Goal: Task Accomplishment & Management: Complete application form

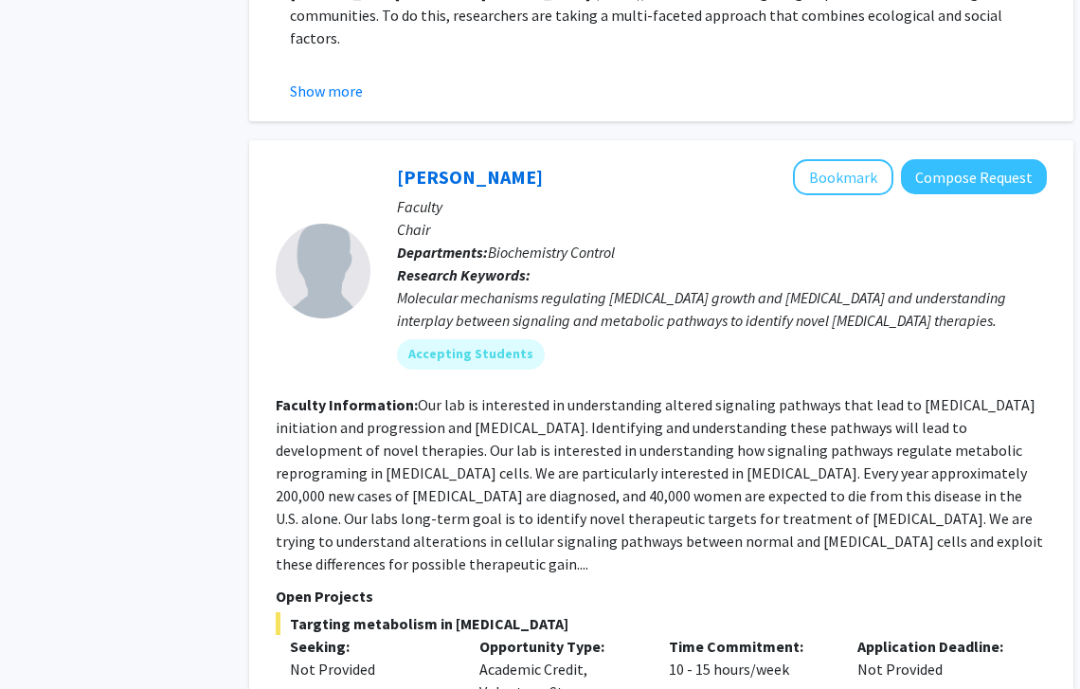
scroll to position [3956, 49]
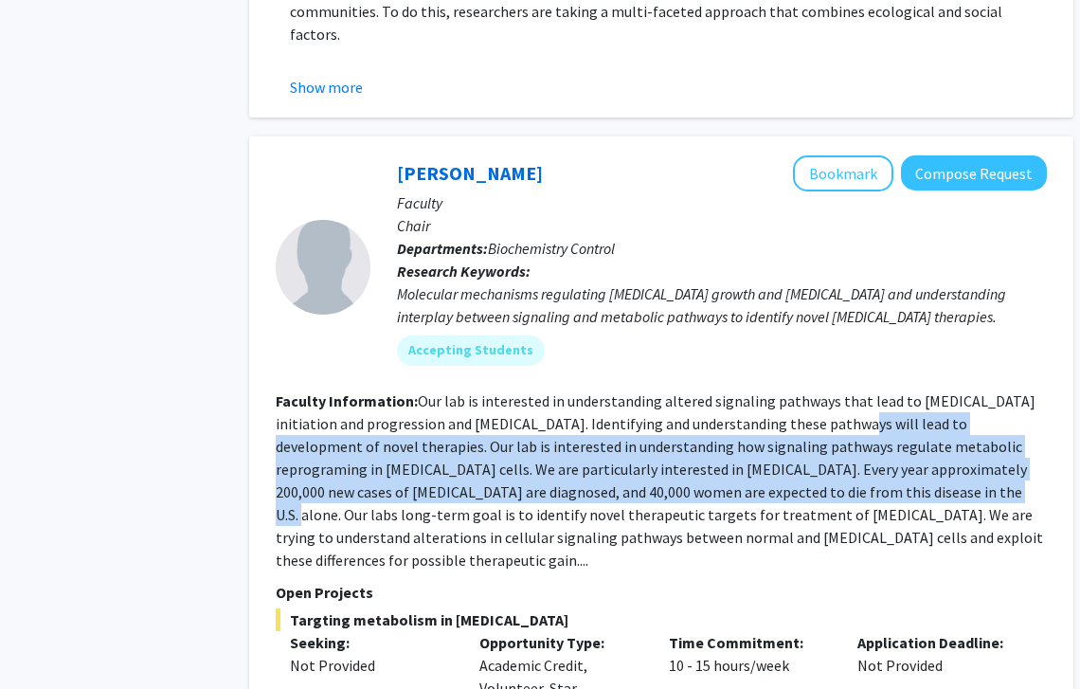
drag, startPoint x: 803, startPoint y: 392, endPoint x: 808, endPoint y: 459, distance: 67.4
click at [808, 459] on section "Faculty Information: Our lab is interested in understanding altered signaling p…" at bounding box center [661, 480] width 771 height 182
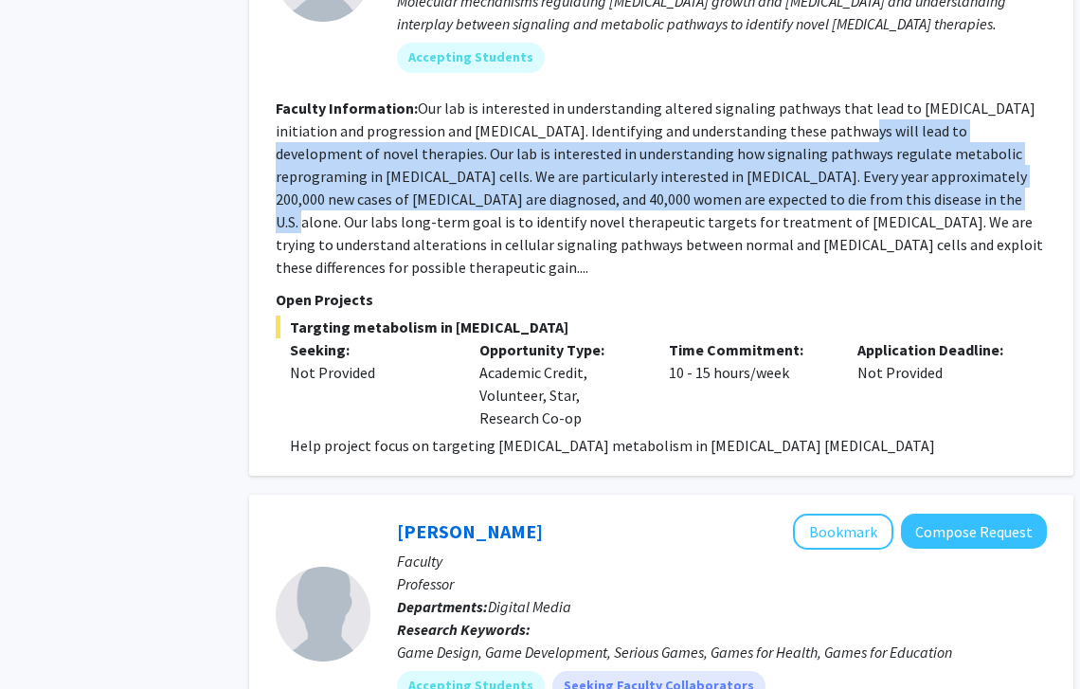
scroll to position [4249, 51]
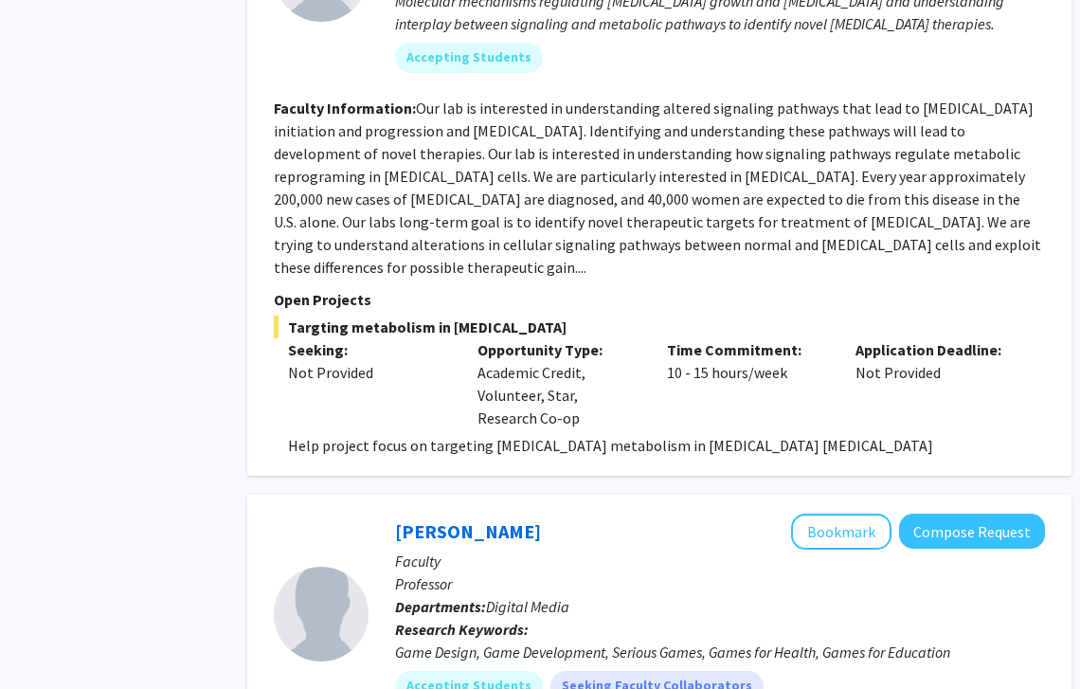
click at [779, 381] on div "Time Commitment: 10 - 15 hours/week" at bounding box center [747, 383] width 189 height 91
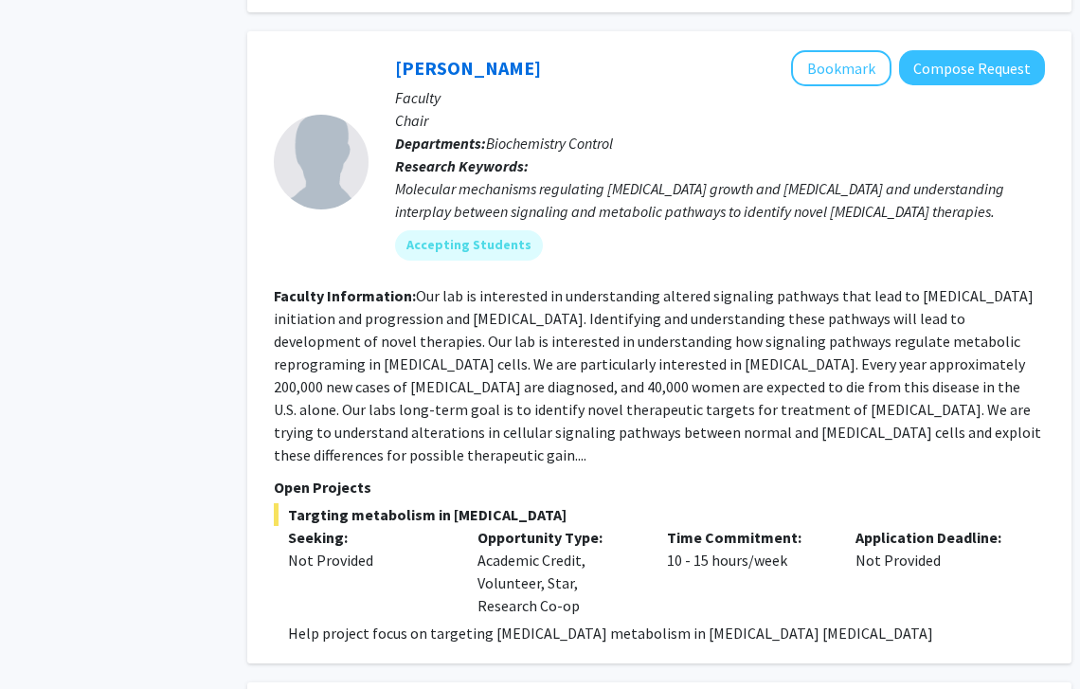
scroll to position [4010, 51]
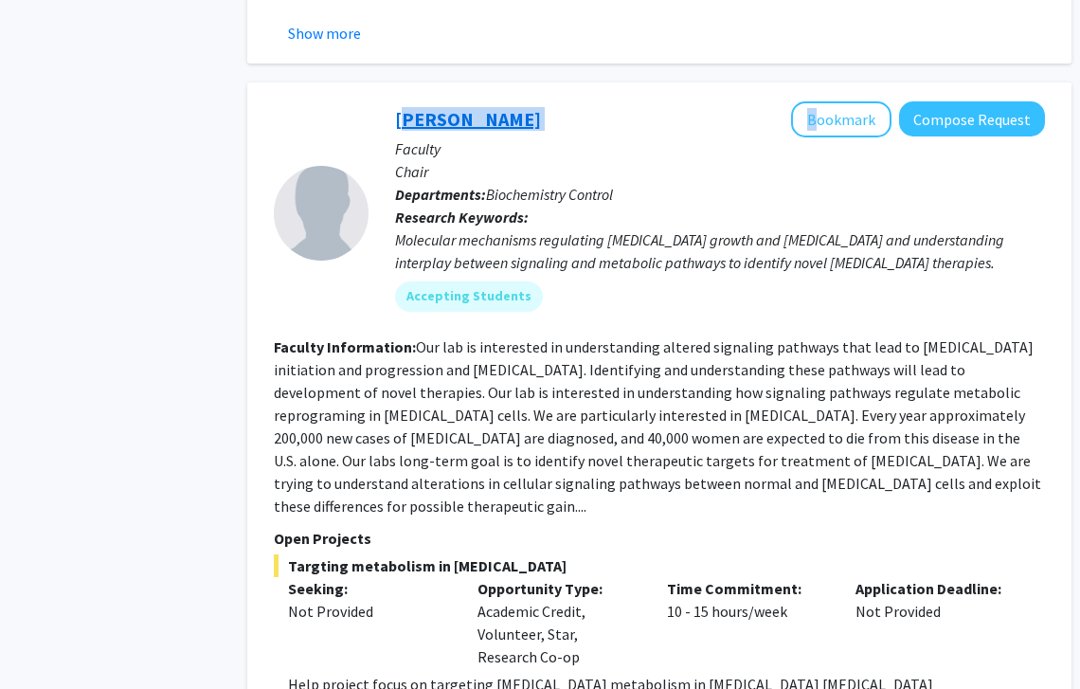
drag, startPoint x: 560, startPoint y: 96, endPoint x: 399, endPoint y: 95, distance: 161.0
click at [399, 101] on div "Mauricio Reginato Bookmark Compose Request" at bounding box center [720, 119] width 650 height 36
copy div "[PERSON_NAME]"
drag, startPoint x: 873, startPoint y: 463, endPoint x: 417, endPoint y: 328, distance: 476.2
click at [417, 335] on section "Faculty Information: Our lab is interested in understanding altered signaling p…" at bounding box center [659, 426] width 771 height 182
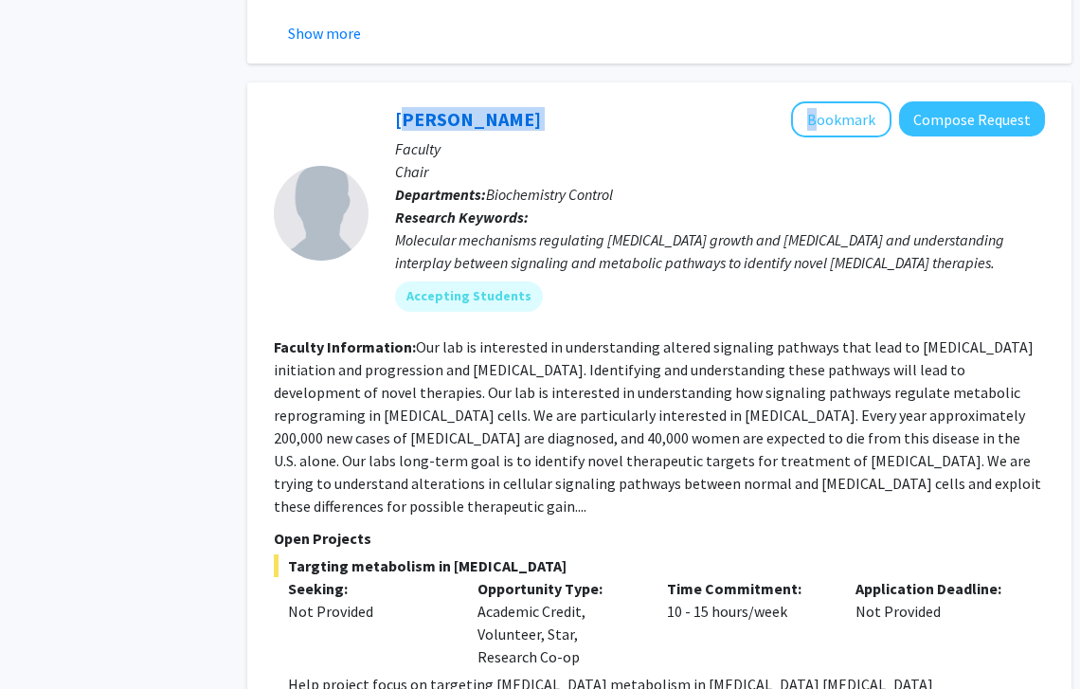
copy section "Faculty Information: Our lab is interested in understanding altered signaling p…"
click at [1029, 101] on button "Compose Request" at bounding box center [972, 118] width 146 height 35
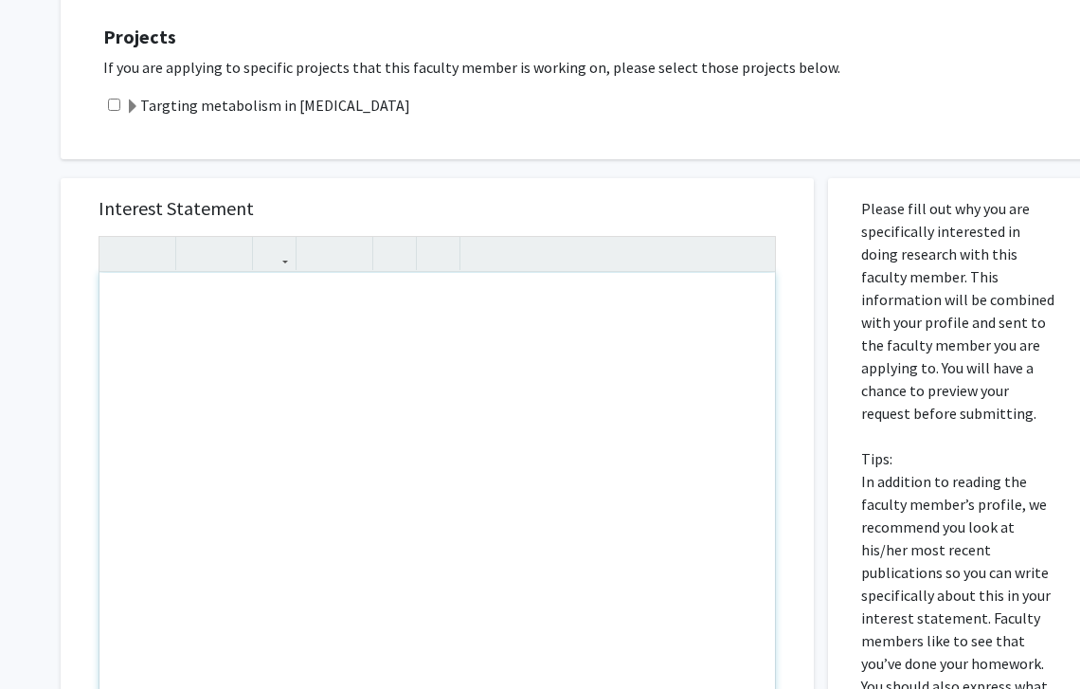
scroll to position [704, 1]
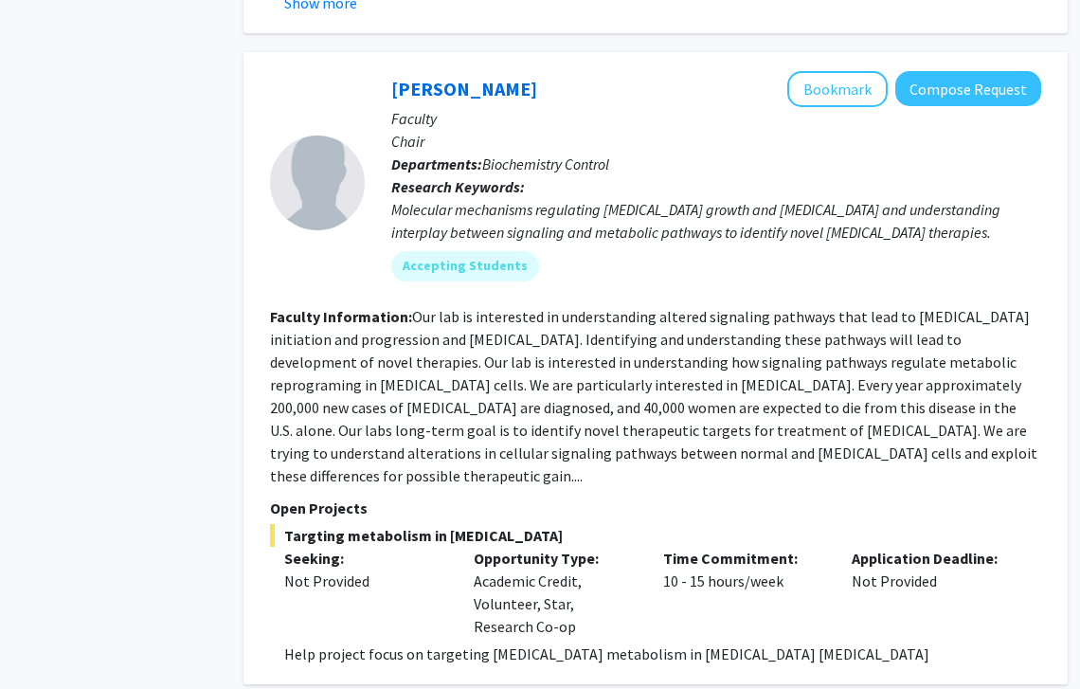
scroll to position [4068, 55]
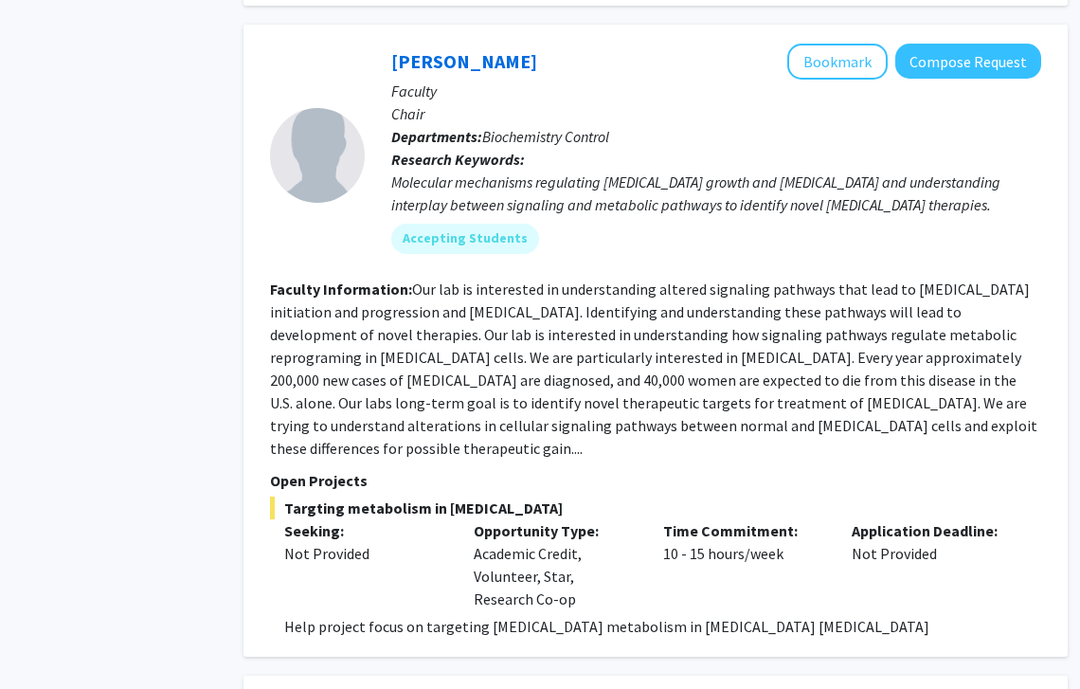
drag, startPoint x: 872, startPoint y: 399, endPoint x: 409, endPoint y: 275, distance: 479.5
click at [409, 277] on section "Faculty Information: Our lab is interested in understanding altered signaling p…" at bounding box center [655, 368] width 771 height 182
copy section "Faculty Information: Our lab is interested in understanding altered signaling p…"
drag, startPoint x: 1075, startPoint y: 238, endPoint x: 243, endPoint y: 393, distance: 845.9
click at [243, 393] on div "Mauricio Reginato Bookmark Compose Request Faculty Chair Departments: Biochemis…" at bounding box center [655, 341] width 824 height 632
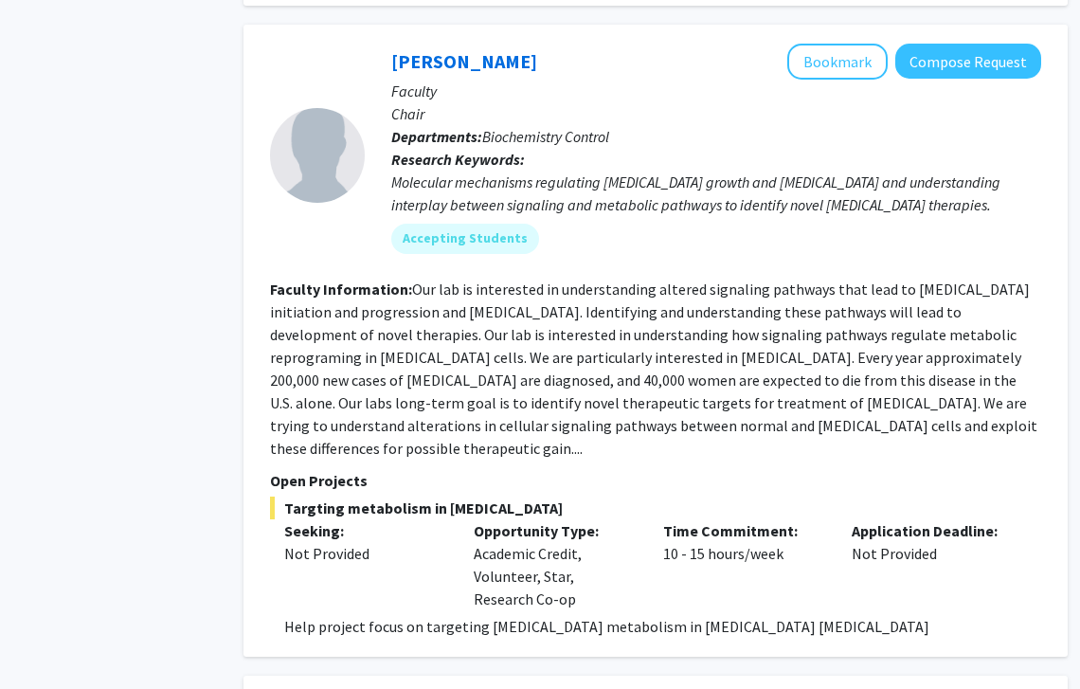
scroll to position [4048, 55]
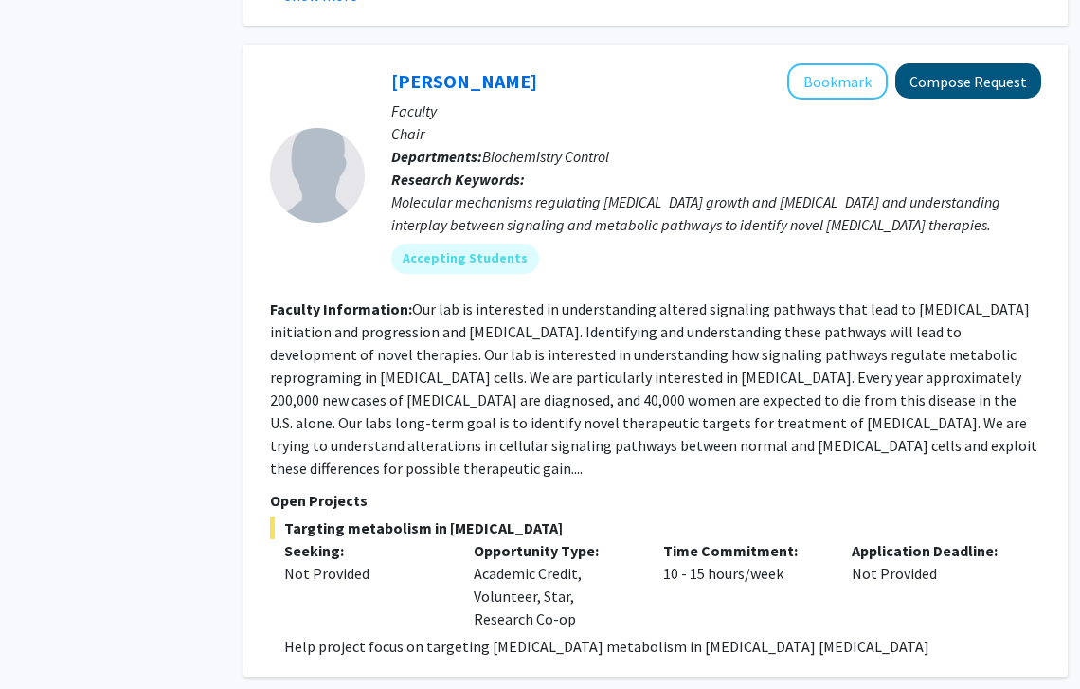
click at [958, 65] on button "Compose Request" at bounding box center [968, 80] width 146 height 35
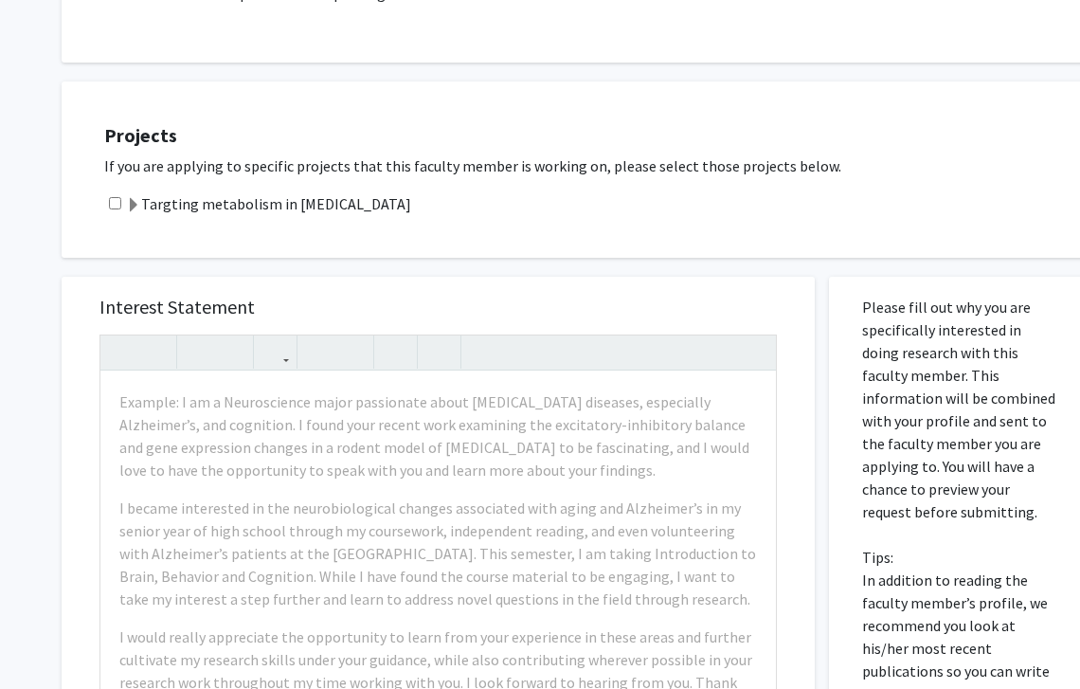
scroll to position [657, 0]
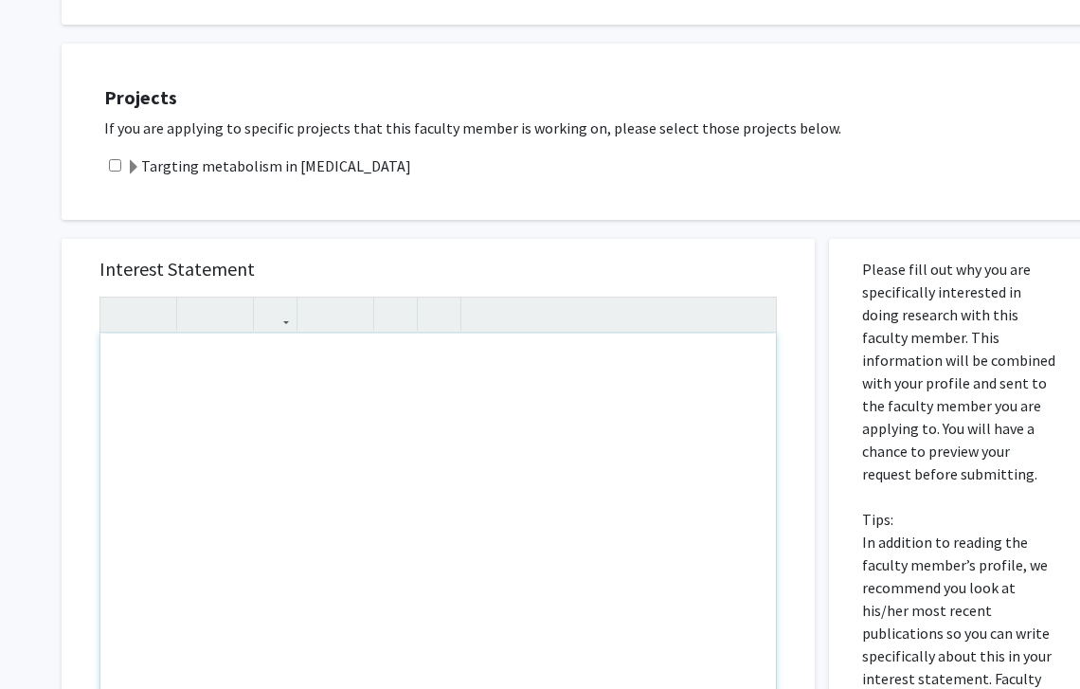
paste div "Note to users with screen readers: Please press Alt+0 or Option+0 to deactivate…"
type textarea "<p>Good evening Dr. Smith,</p><p>I am a junior at Drexel University majoring in…"
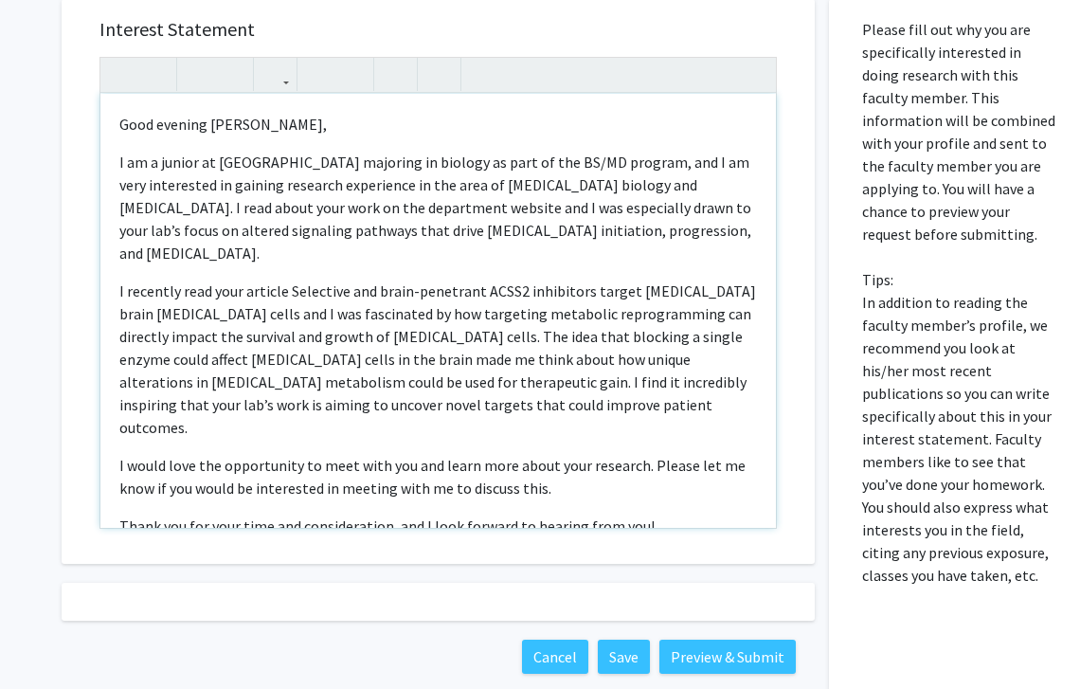
scroll to position [0, 0]
click at [412, 388] on p "I recently read your article Selective and brain-penetrant ACSS2 inhibitors tar…" at bounding box center [437, 358] width 637 height 159
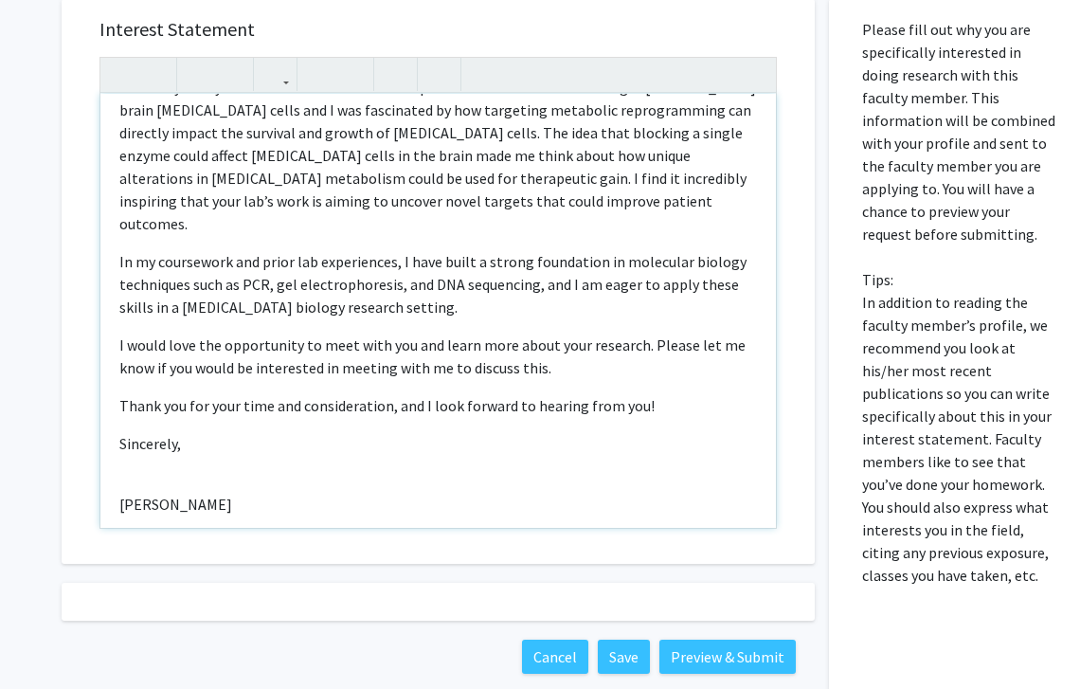
scroll to position [203, 0]
click at [121, 493] on p "[PERSON_NAME]" at bounding box center [437, 504] width 637 height 23
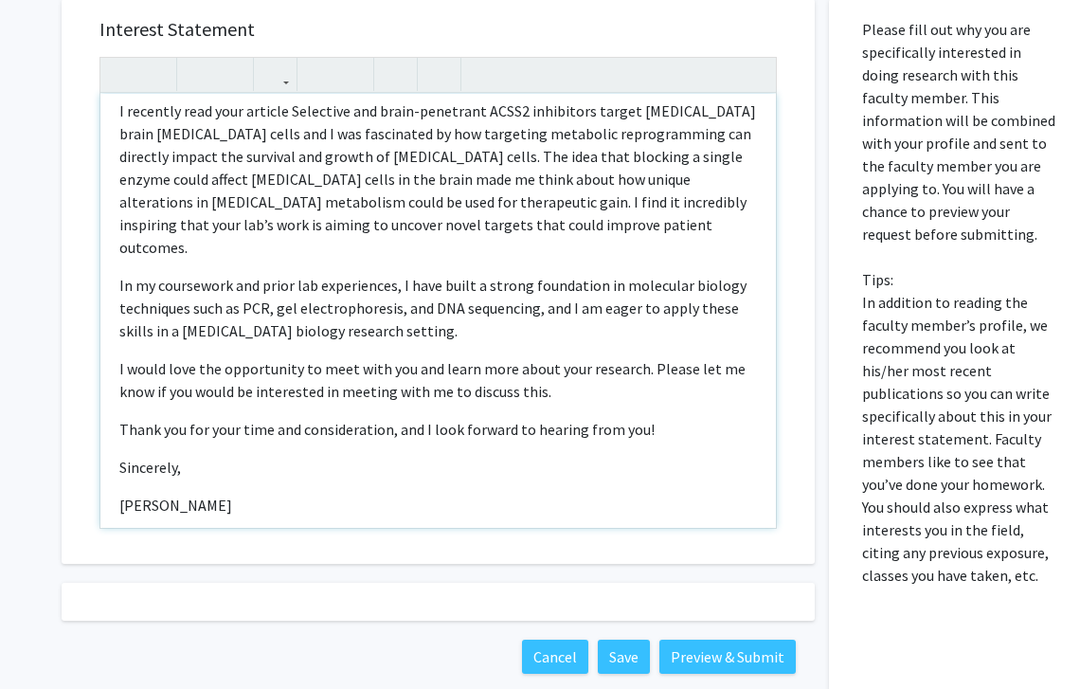
type textarea "<p>Good evening Dr. Smith,</p><p>I am a junior at Drexel University majoring in…"
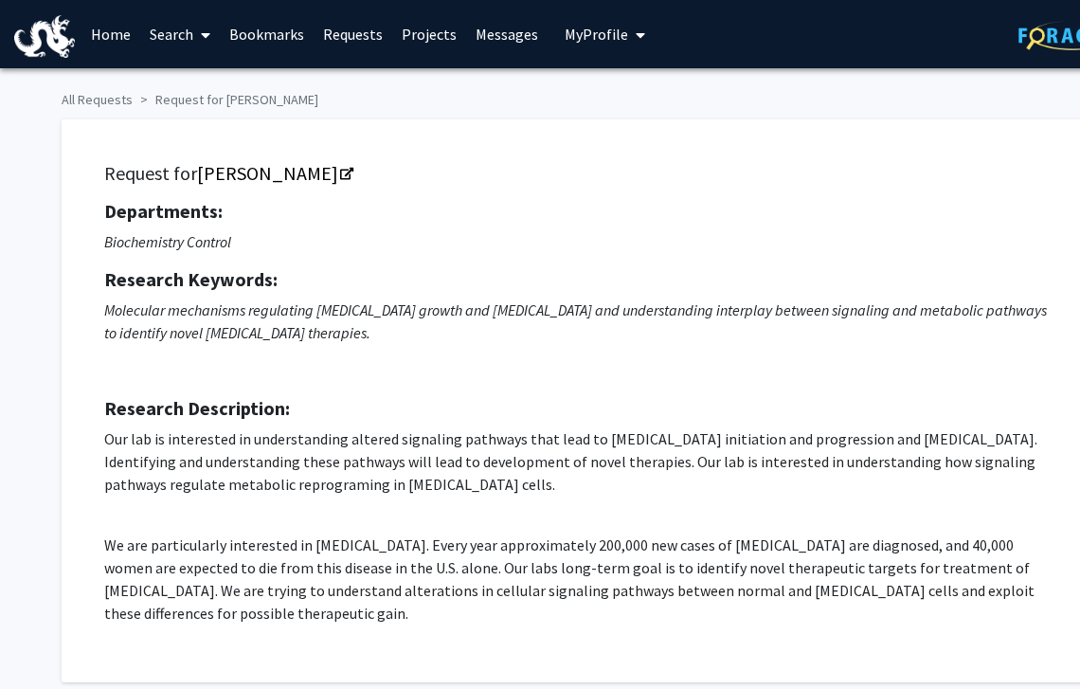
scroll to position [0, 0]
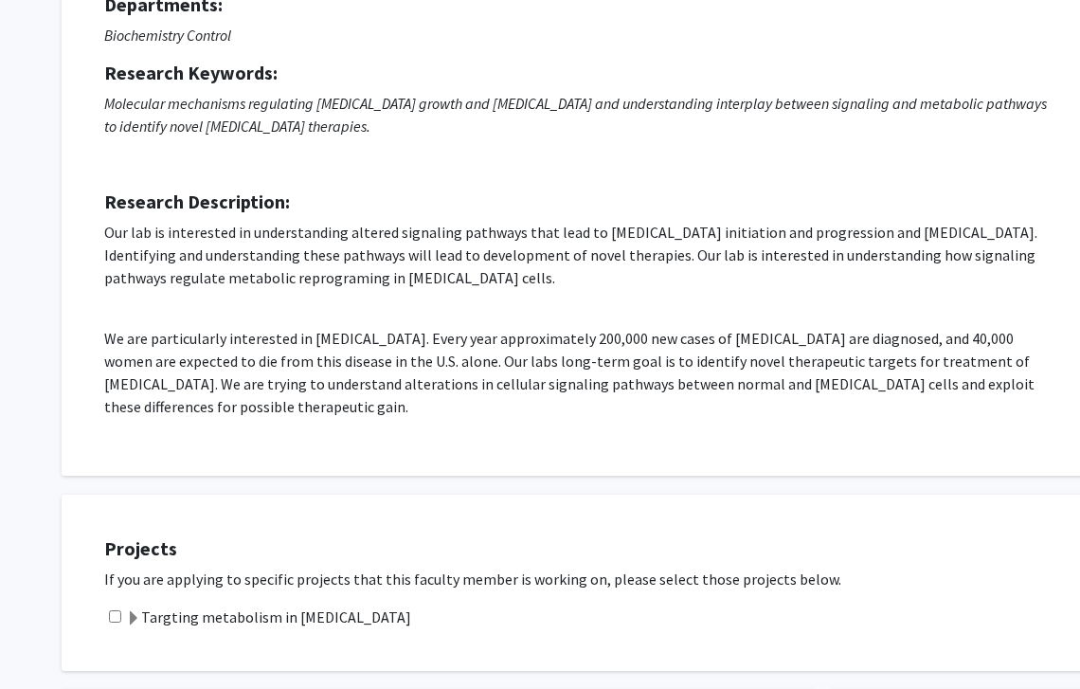
click at [110, 621] on input "checkbox" at bounding box center [115, 616] width 12 height 12
checkbox input "true"
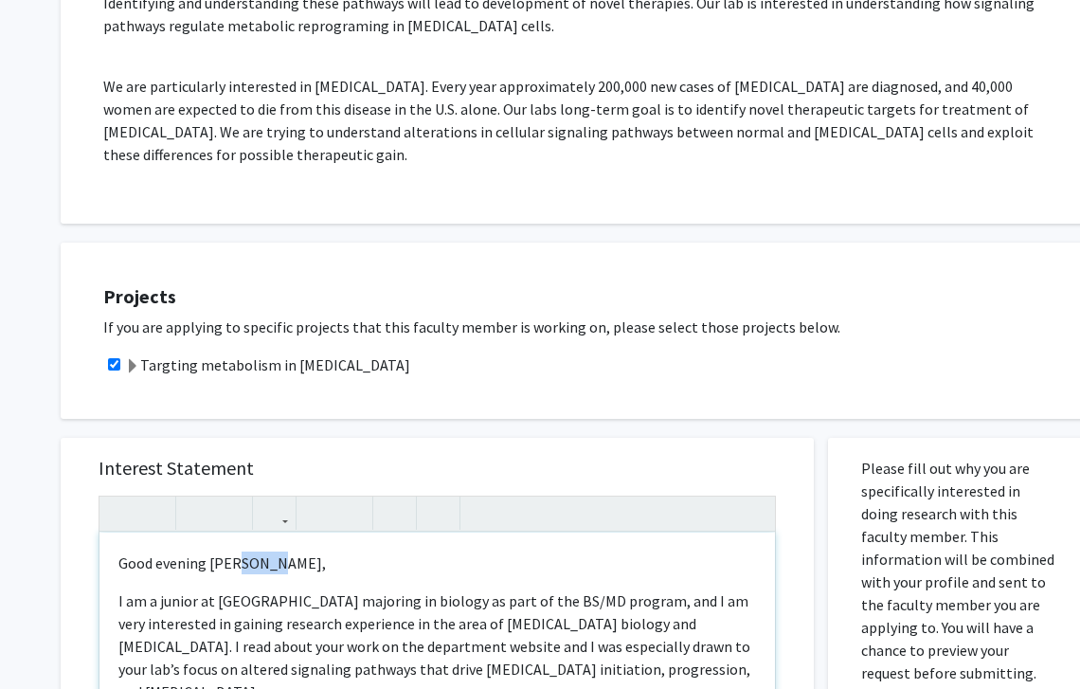
drag, startPoint x: 265, startPoint y: 567, endPoint x: 232, endPoint y: 568, distance: 33.2
click at [232, 568] on p "Good evening Dr. Smith," at bounding box center [436, 562] width 637 height 23
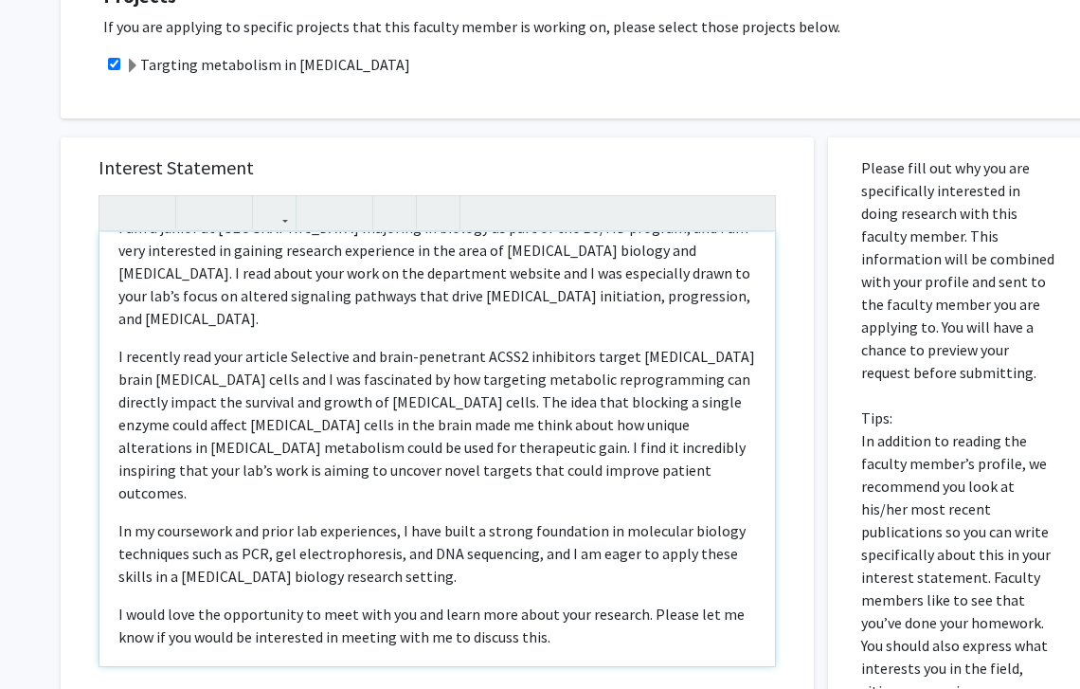
scroll to position [72, 0]
click at [542, 413] on p "I recently read your article Selective and brain-penetrant ACSS2 inhibitors tar…" at bounding box center [436, 425] width 637 height 159
click at [533, 434] on p "I recently read your article Selective and brain-penetrant ACSS2 inhibitors tar…" at bounding box center [436, 425] width 637 height 159
drag, startPoint x: 242, startPoint y: 433, endPoint x: 141, endPoint y: 433, distance: 100.4
click at [141, 433] on p "I recently read your article Selective and brain-penetrant ACSS2 inhibitors tar…" at bounding box center [436, 425] width 637 height 159
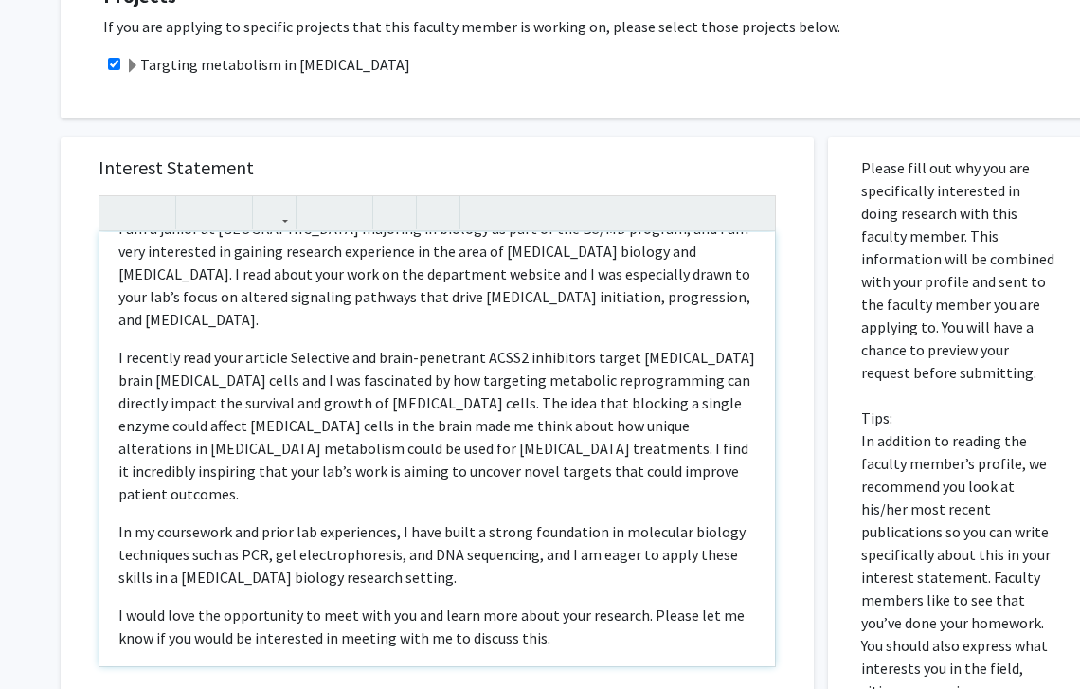
click at [301, 393] on p "I recently read your article Selective and brain-penetrant ACSS2 inhibitors tar…" at bounding box center [436, 425] width 637 height 159
click at [266, 456] on p "I recently read your article Selective and brain-penetrant ACSS2 inhibitors tar…" at bounding box center [436, 425] width 637 height 159
click at [473, 456] on p "I recently read your article Selective and brain-penetrant ACSS2 inhibitors tar…" at bounding box center [436, 425] width 637 height 159
drag, startPoint x: 687, startPoint y: 428, endPoint x: 638, endPoint y: 426, distance: 48.3
click at [638, 427] on p "I recently read your article Selective and brain-penetrant ACSS2 inhibitors tar…" at bounding box center [436, 425] width 637 height 159
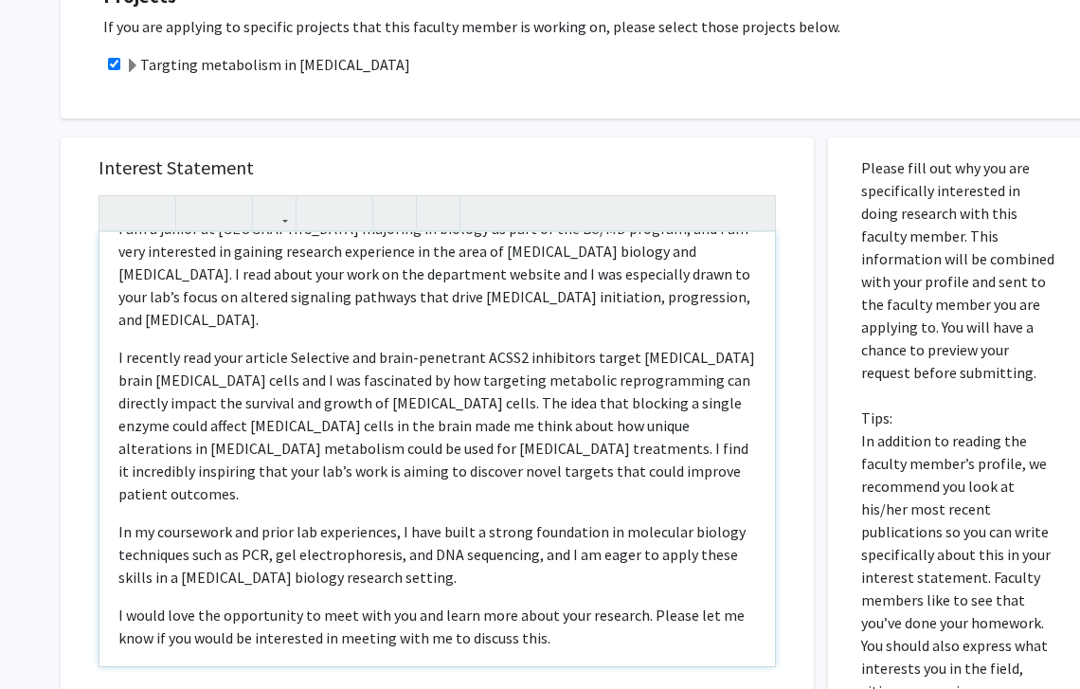
click at [454, 405] on p "I recently read your article Selective and brain-penetrant ACSS2 inhibitors tar…" at bounding box center [436, 425] width 637 height 159
drag, startPoint x: 632, startPoint y: 514, endPoint x: 599, endPoint y: 514, distance: 33.1
click at [599, 520] on p "In my coursework and prior lab experiences, I have built a strong foundation in…" at bounding box center [436, 554] width 637 height 68
click at [478, 520] on p "In my coursework and prior lab experiences, I have built a strong foundation in…" at bounding box center [436, 554] width 637 height 68
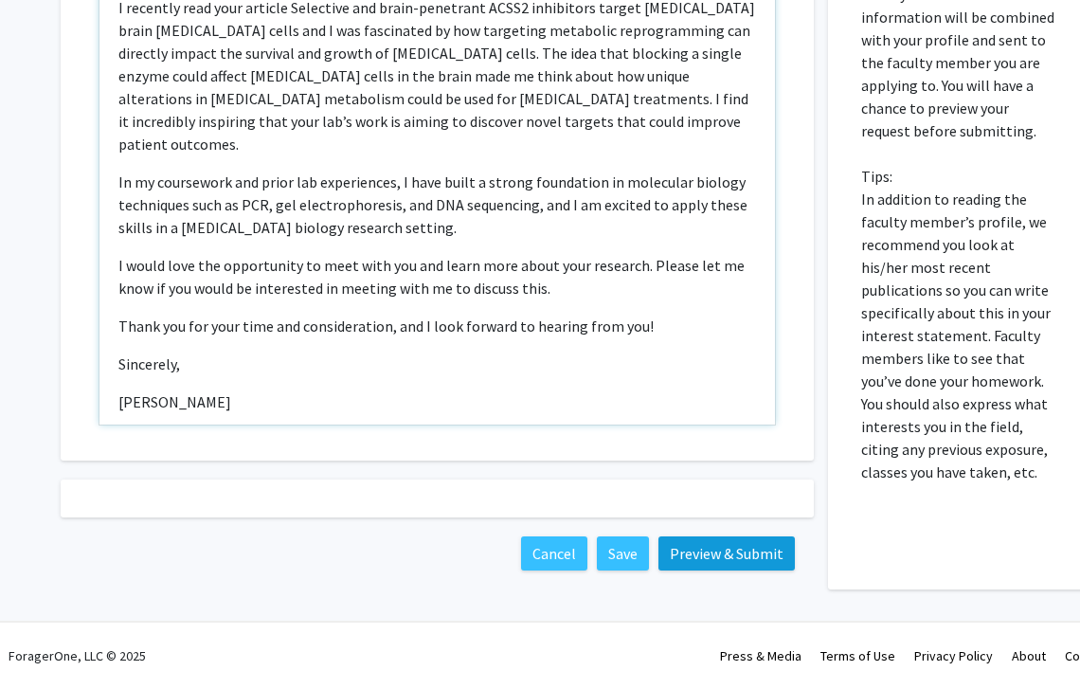
scroll to position [1003, 1]
click at [727, 559] on button "Preview & Submit" at bounding box center [726, 553] width 136 height 34
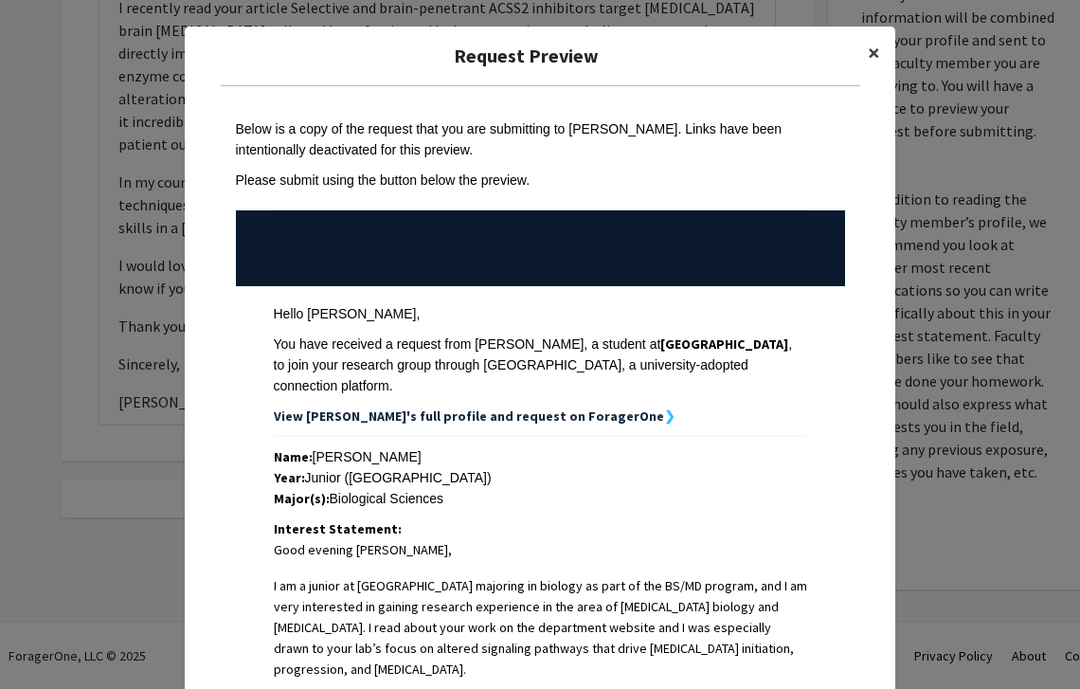
scroll to position [0, 0]
click at [871, 54] on span "×" at bounding box center [874, 52] width 12 height 29
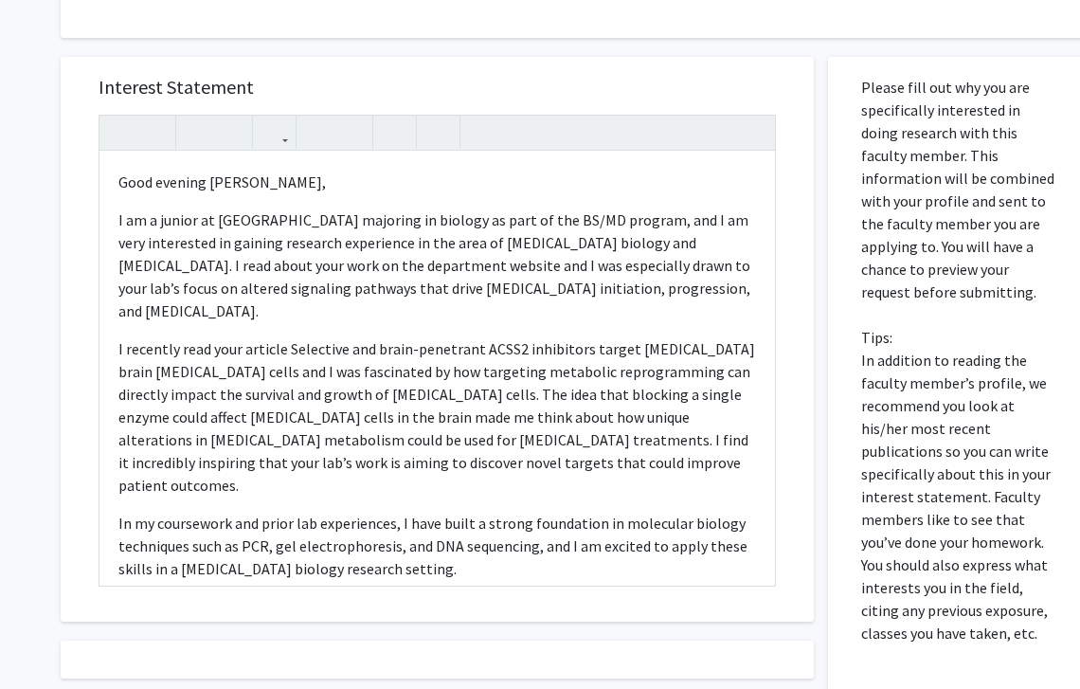
scroll to position [797, 1]
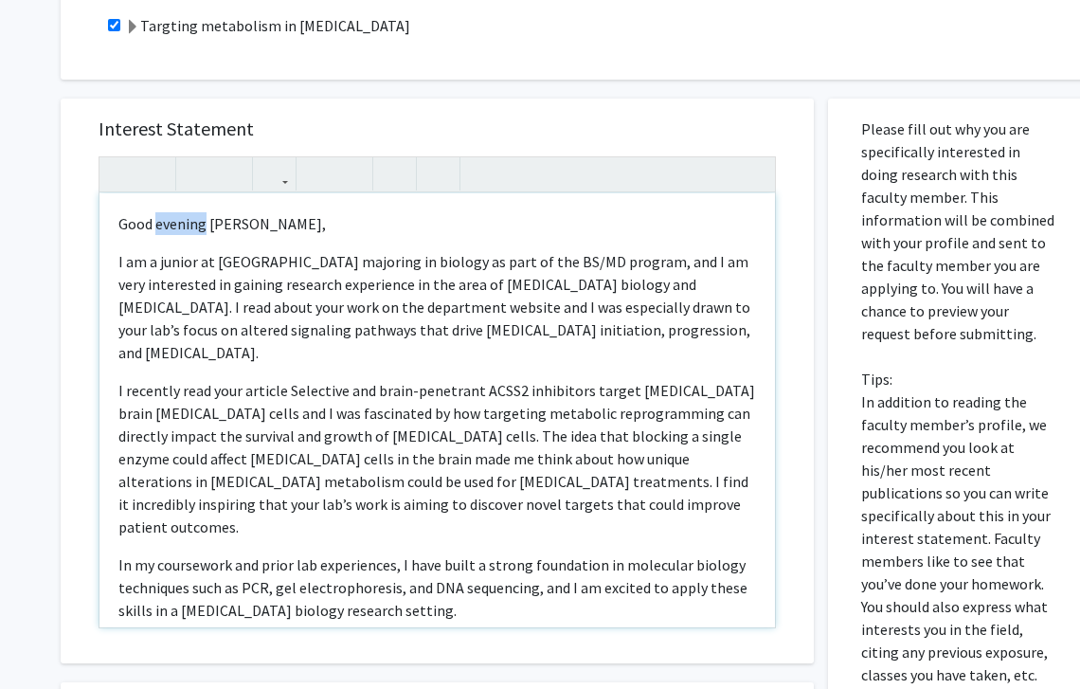
drag, startPoint x: 206, startPoint y: 228, endPoint x: 159, endPoint y: 228, distance: 47.4
click at [159, 228] on p "Good evening Dr. Reginato," at bounding box center [436, 223] width 637 height 23
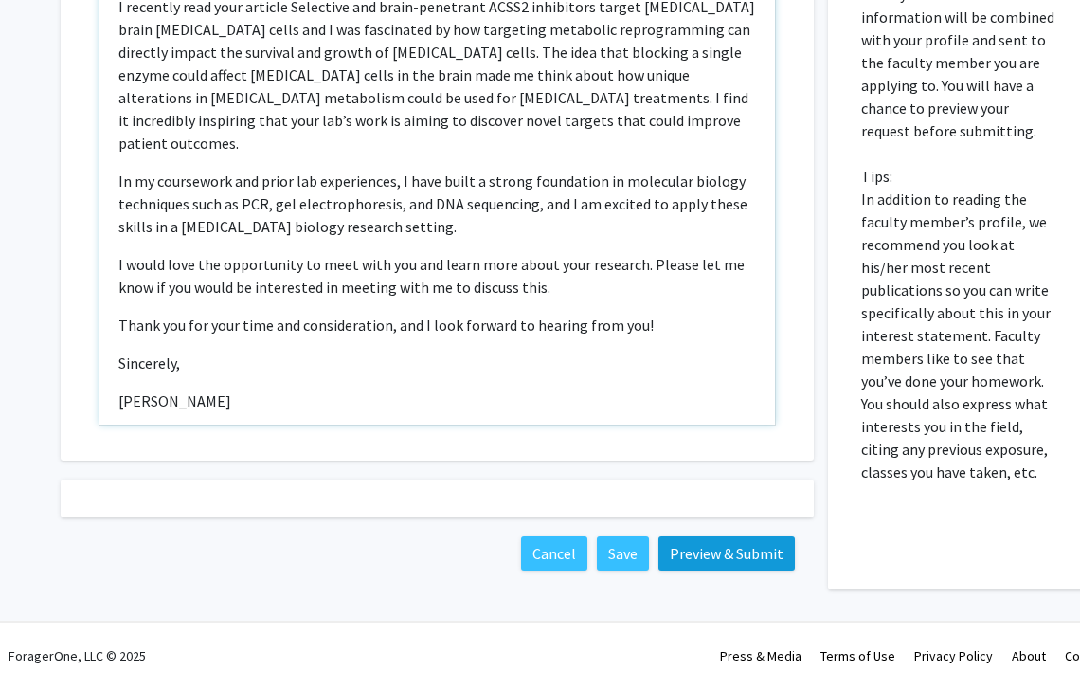
scroll to position [180, 0]
click at [686, 542] on button "Preview & Submit" at bounding box center [726, 553] width 136 height 34
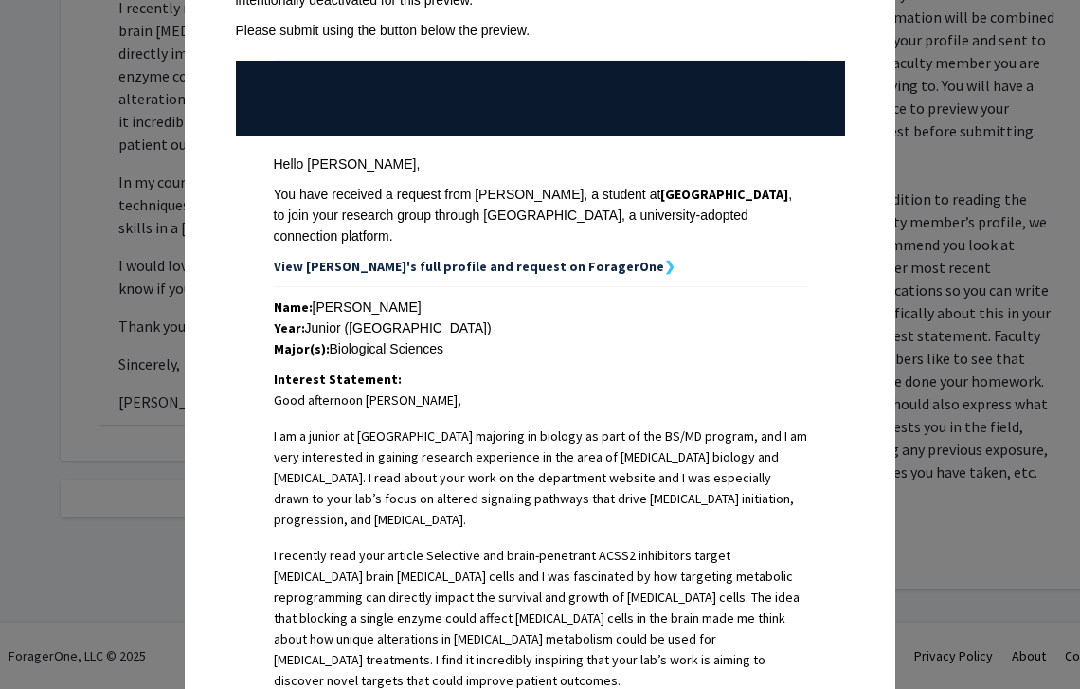
scroll to position [0, 0]
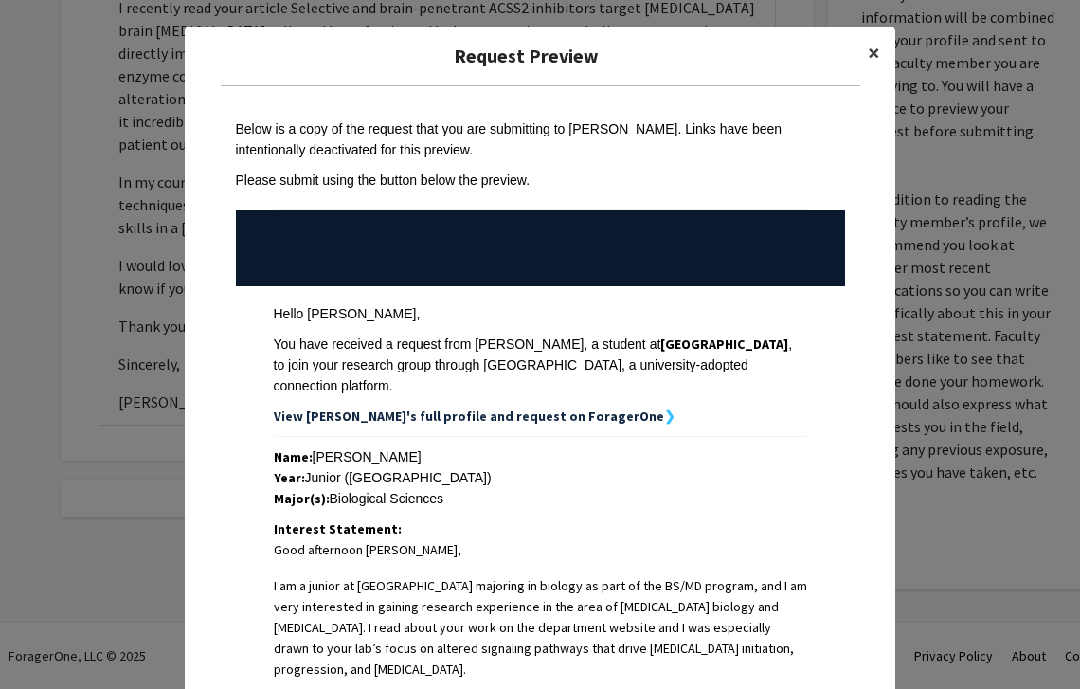
click at [869, 55] on span "×" at bounding box center [874, 52] width 12 height 29
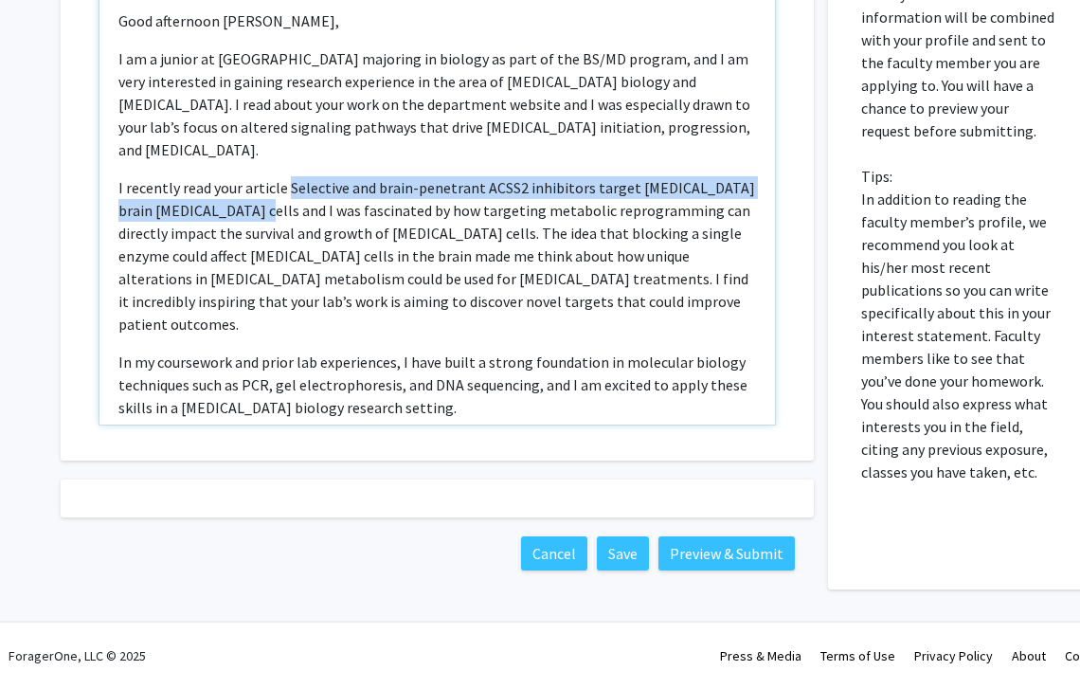
drag, startPoint x: 218, startPoint y: 191, endPoint x: 289, endPoint y: 164, distance: 76.2
click at [288, 176] on p "I recently read your article Selective and brain-penetrant ACSS2 inhibitors tar…" at bounding box center [436, 255] width 637 height 159
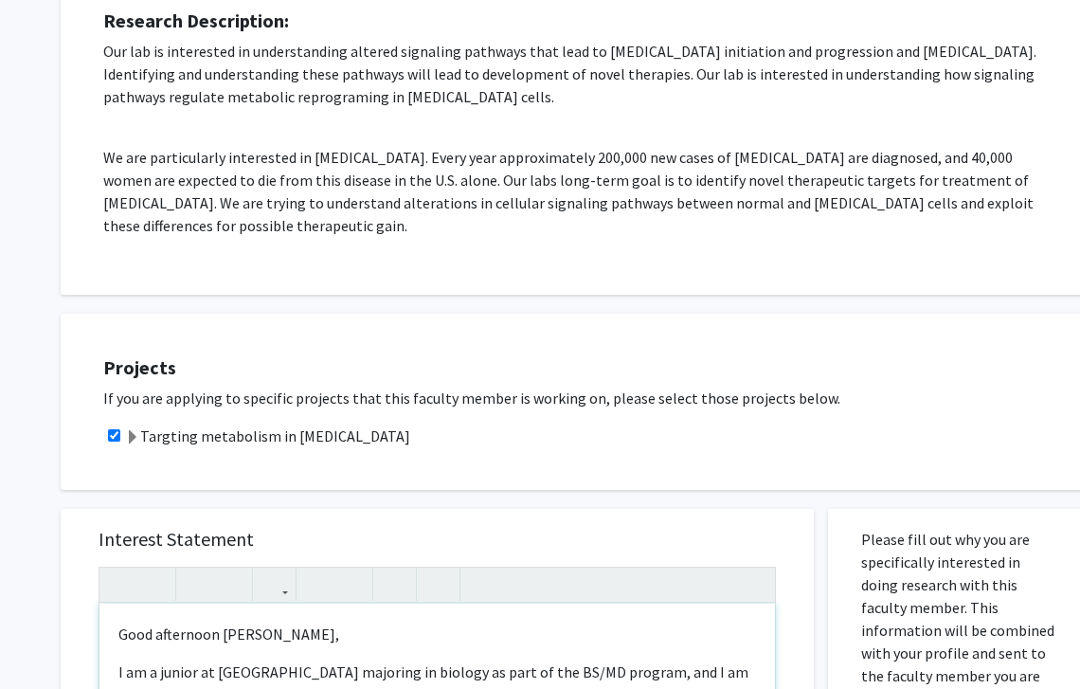
scroll to position [367, 1]
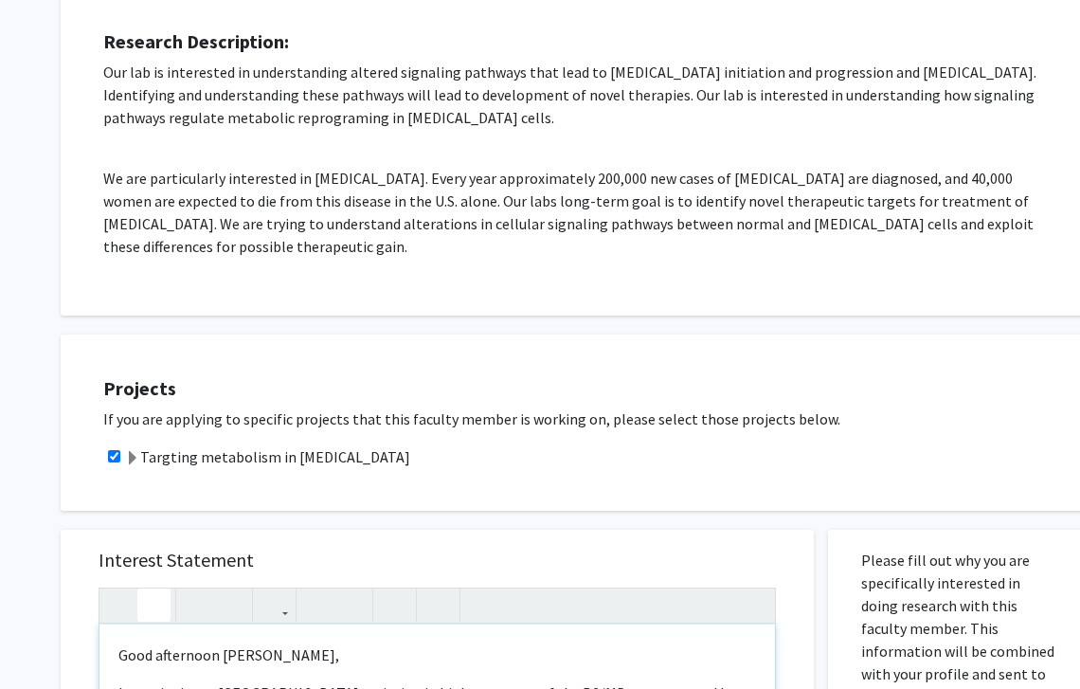
click at [156, 595] on icon "button" at bounding box center [154, 604] width 16 height 31
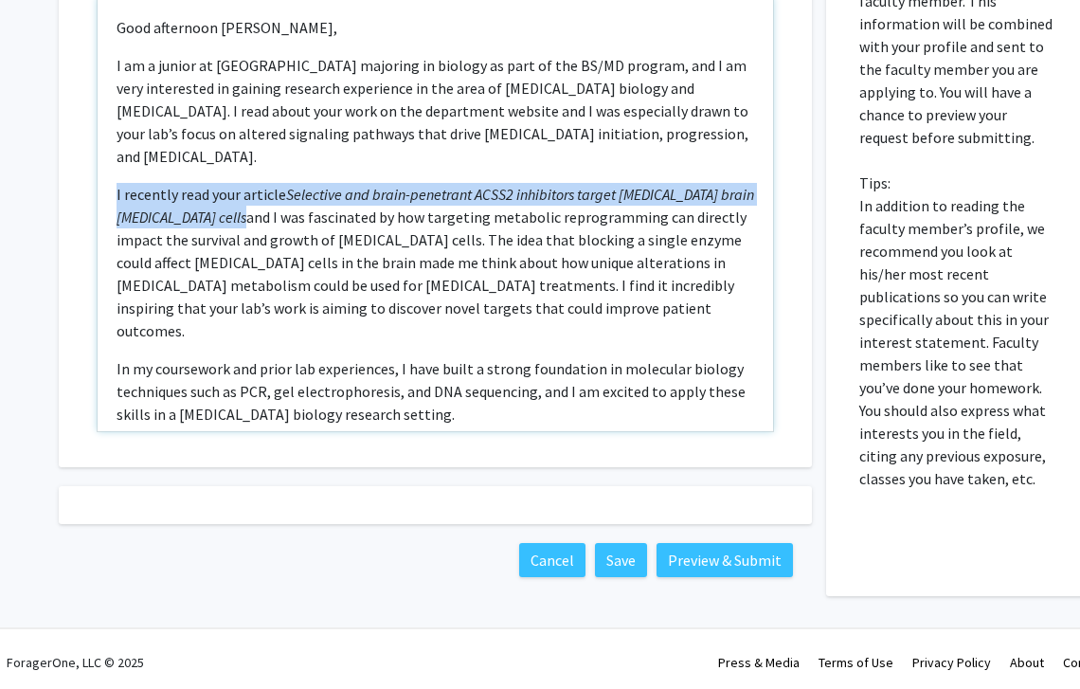
scroll to position [993, 3]
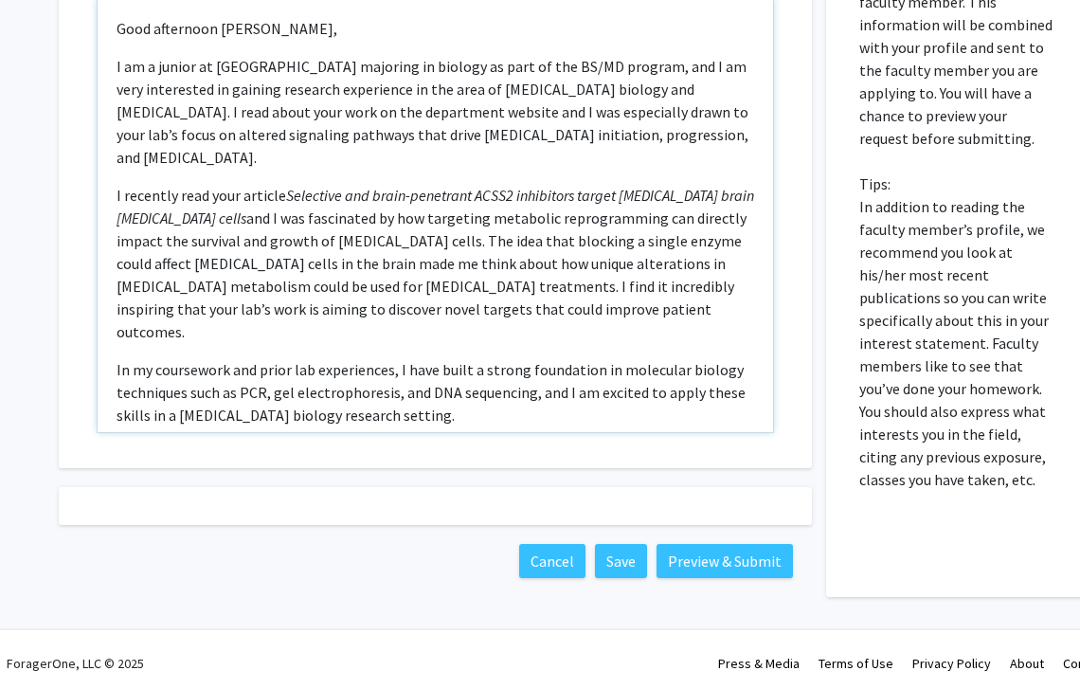
click at [420, 270] on p "I recently read your article Selective and brain-penetrant ACSS2 inhibitors tar…" at bounding box center [434, 263] width 637 height 159
click at [413, 313] on div "Good afternoon Dr. Reginato, I am a junior at Drexel University majoring in bio…" at bounding box center [435, 215] width 675 height 434
click at [676, 573] on button "Preview & Submit" at bounding box center [724, 561] width 136 height 34
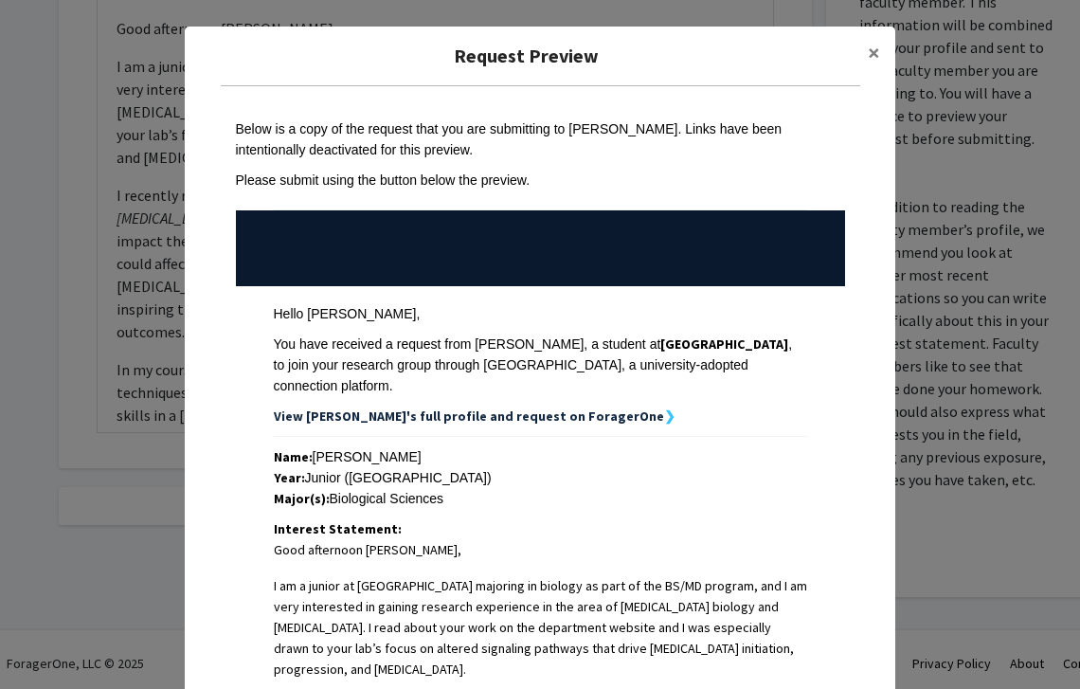
scroll to position [0, 0]
click at [864, 55] on button "×" at bounding box center [873, 53] width 43 height 53
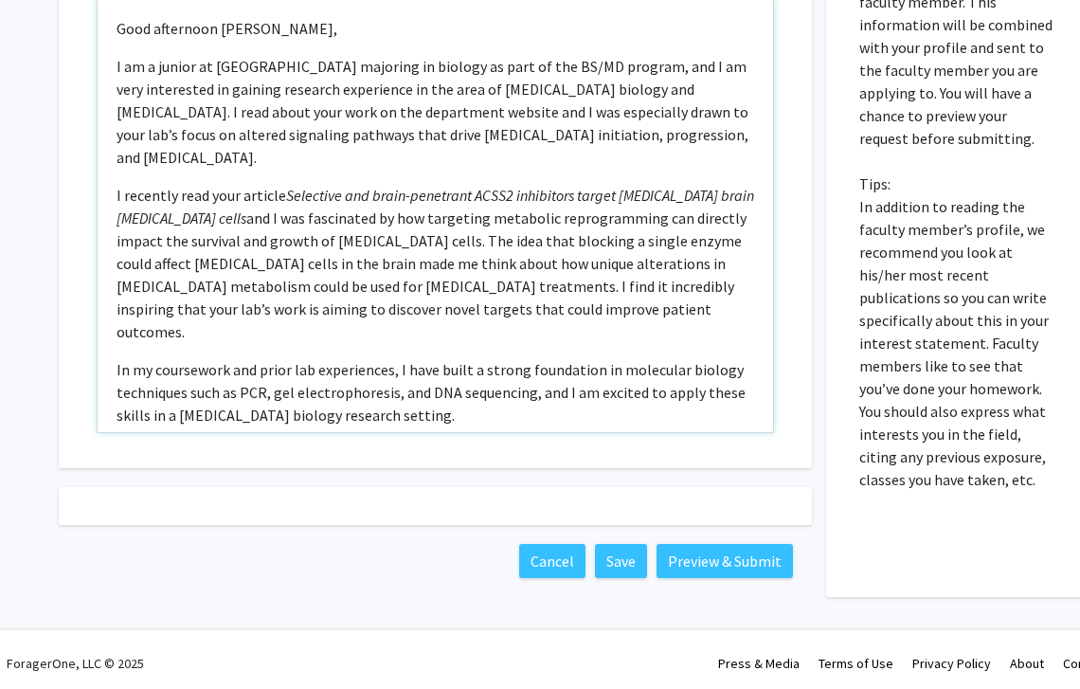
click at [238, 184] on p "I recently read your article Selective and brain-penetrant ACSS2 inhibitors tar…" at bounding box center [434, 263] width 637 height 159
type textarea "<p>Good afternoon Dr. Reginato,</p><p>I am a junior at Drexel University majori…"
click at [391, 247] on p "I recently read the article Selective and brain-penetrant ACSS2 inhibitors targ…" at bounding box center [434, 263] width 637 height 159
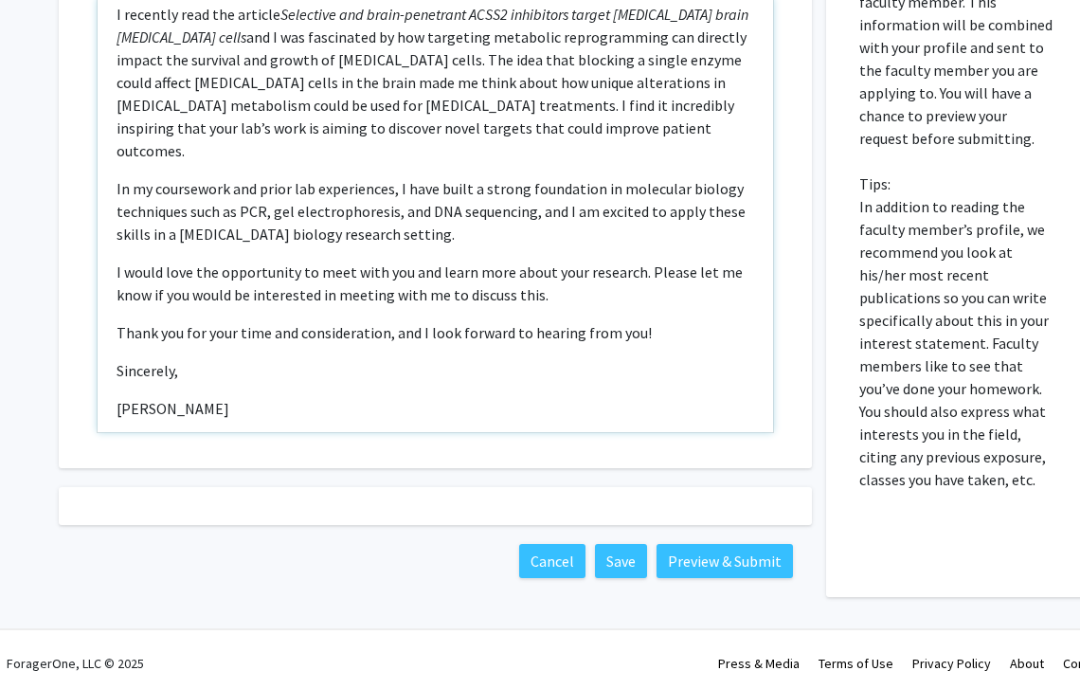
scroll to position [180, 0]
click at [704, 563] on button "Preview & Submit" at bounding box center [724, 561] width 136 height 34
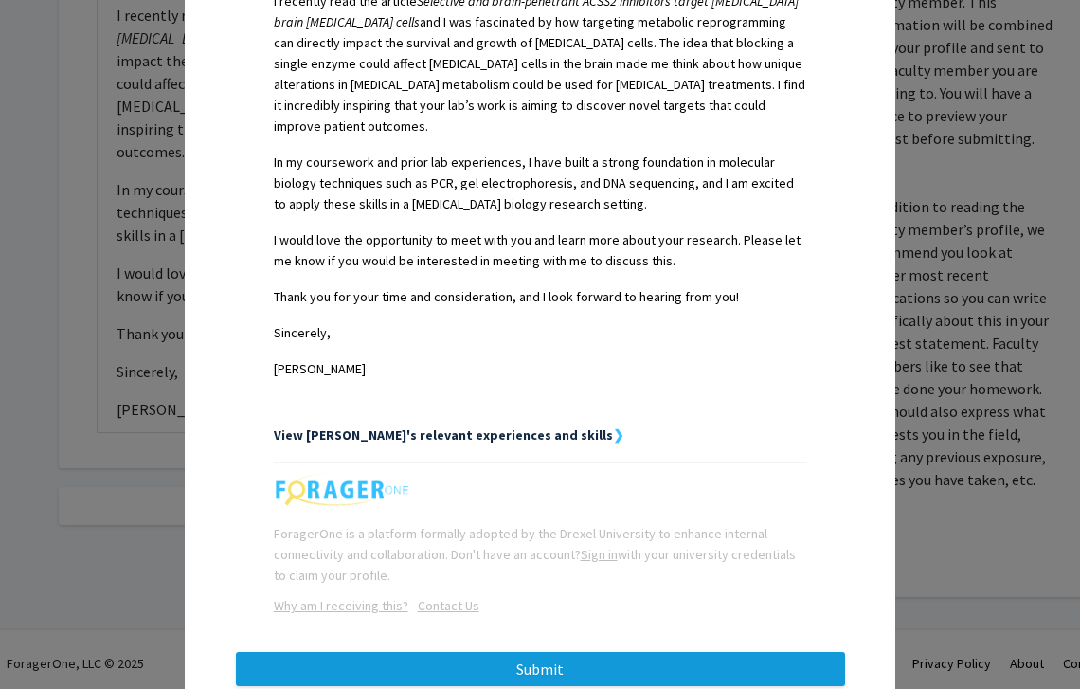
click at [650, 652] on button "Submit" at bounding box center [540, 669] width 609 height 34
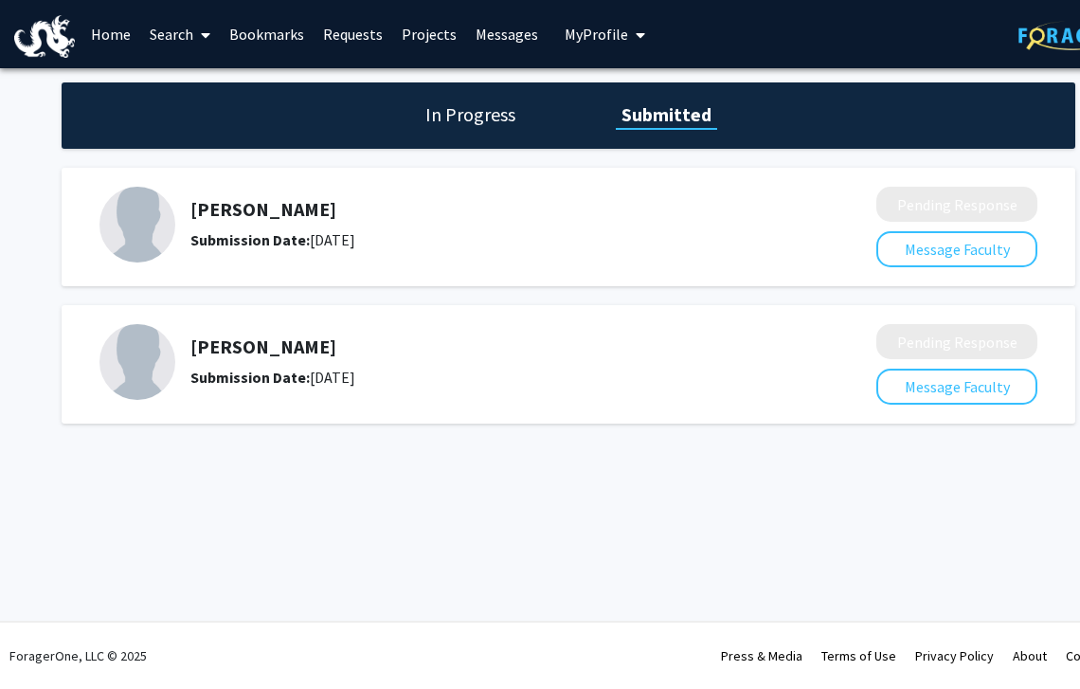
click at [494, 121] on h1 "In Progress" at bounding box center [470, 114] width 101 height 27
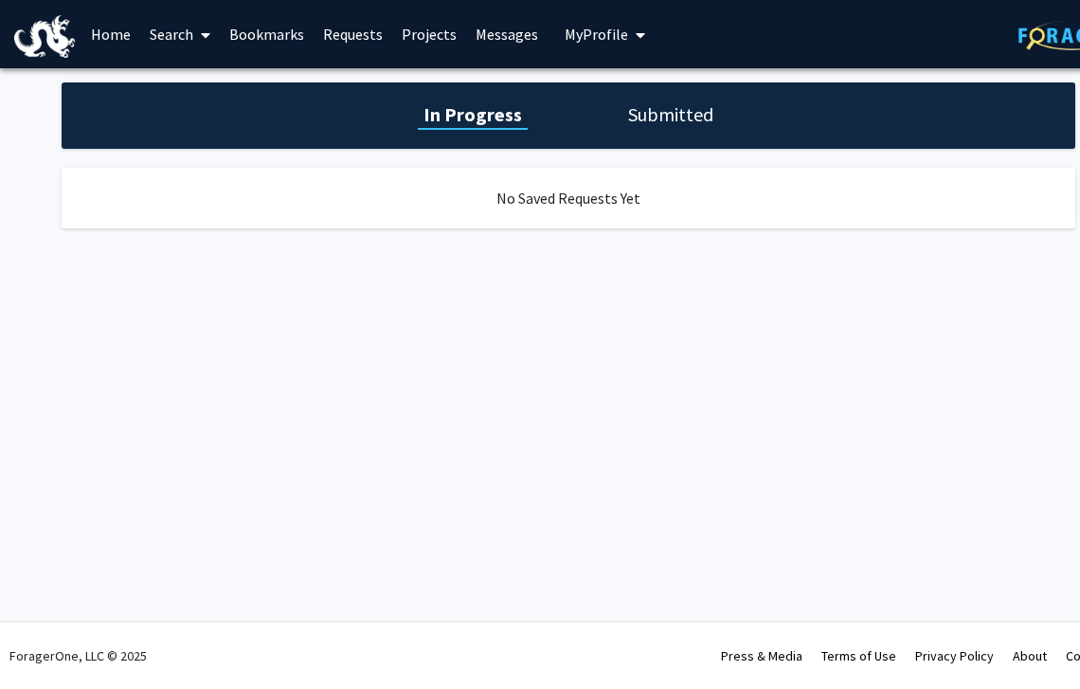
click at [652, 118] on h1 "Submitted" at bounding box center [670, 114] width 97 height 27
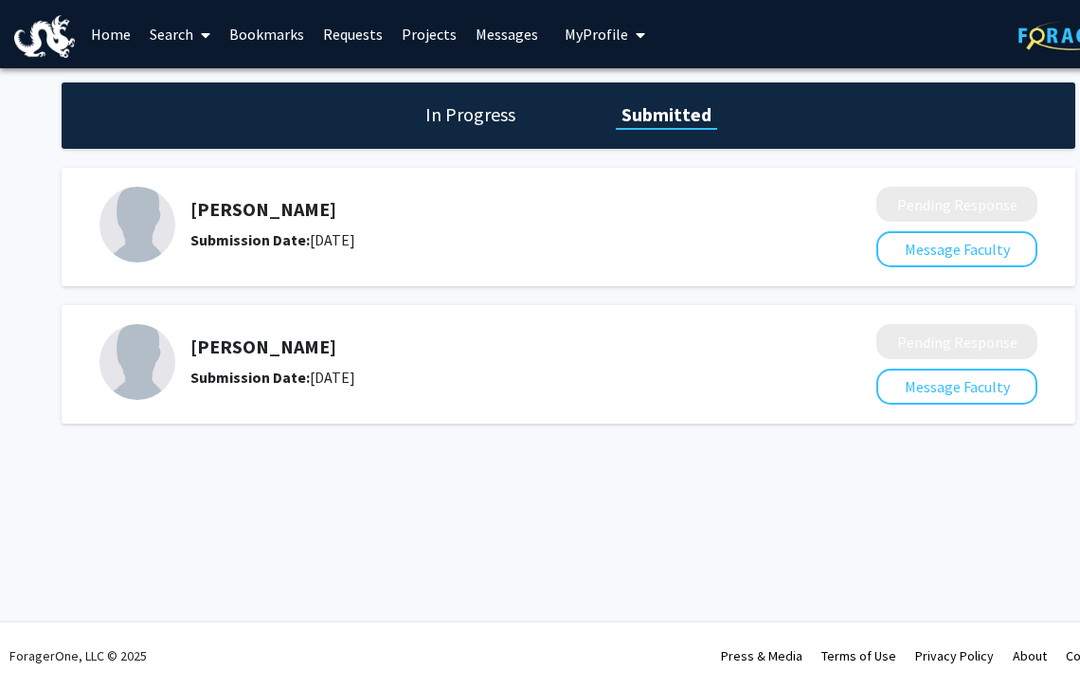
click at [467, 121] on h1 "In Progress" at bounding box center [470, 114] width 101 height 27
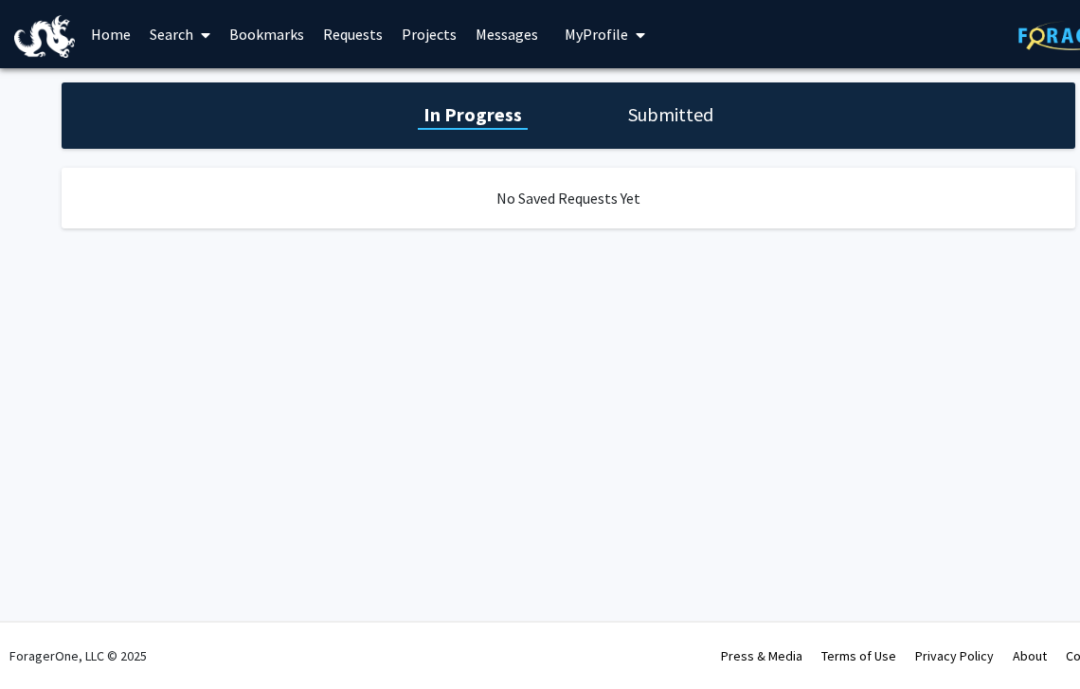
click at [653, 118] on h1 "Submitted" at bounding box center [670, 114] width 97 height 27
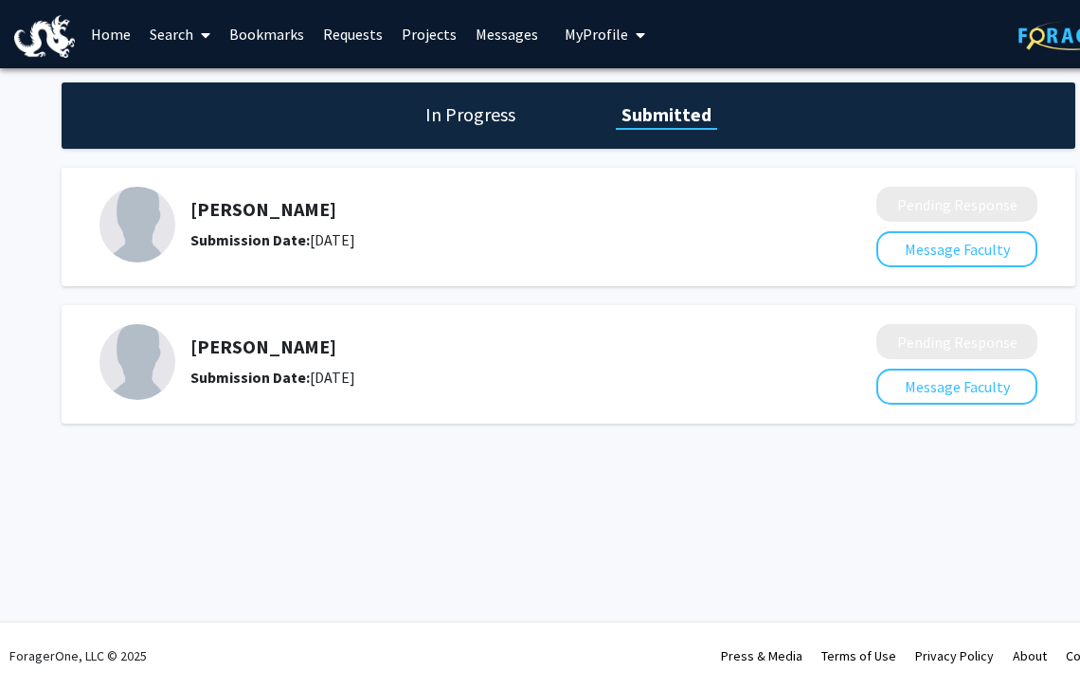
click at [184, 34] on link "Search" at bounding box center [180, 34] width 80 height 66
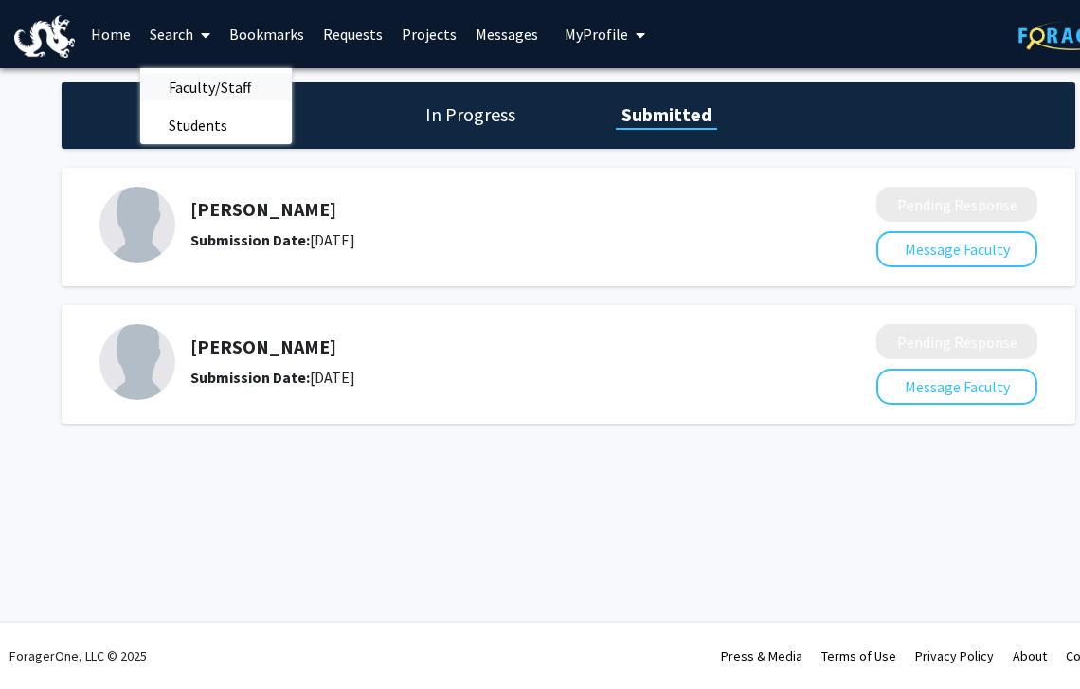
click at [198, 96] on span "Faculty/Staff" at bounding box center [209, 87] width 139 height 38
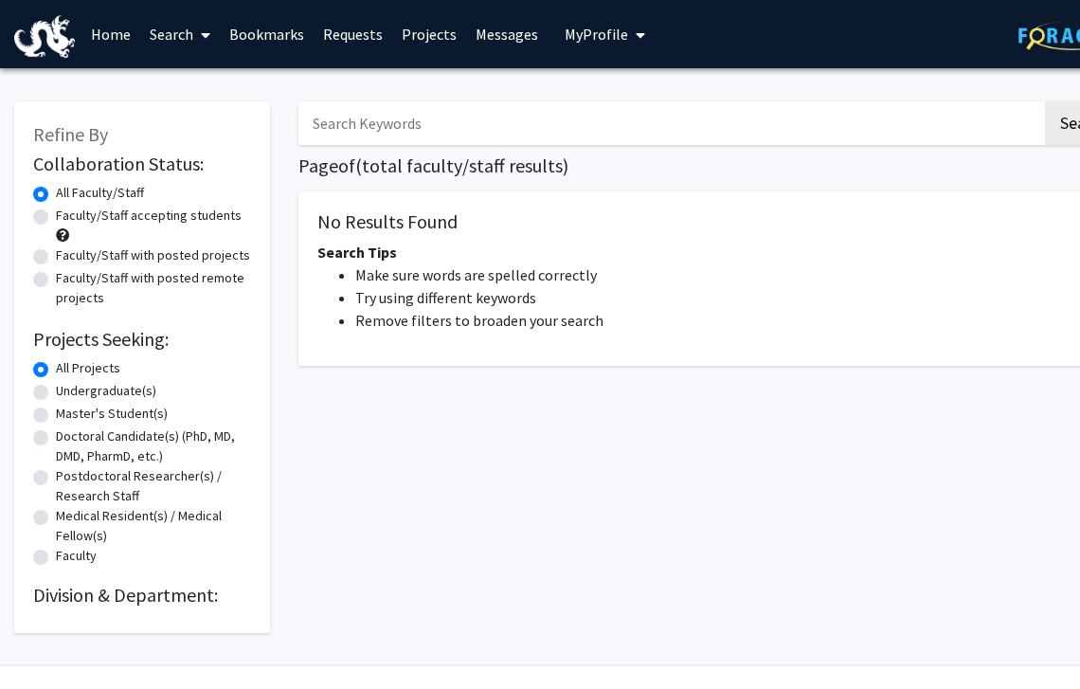
click at [56, 396] on label "Undergraduate(s)" at bounding box center [106, 391] width 100 height 20
click at [56, 393] on input "Undergraduate(s)" at bounding box center [62, 387] width 12 height 12
radio input "true"
click at [96, 36] on link "Home" at bounding box center [110, 34] width 59 height 66
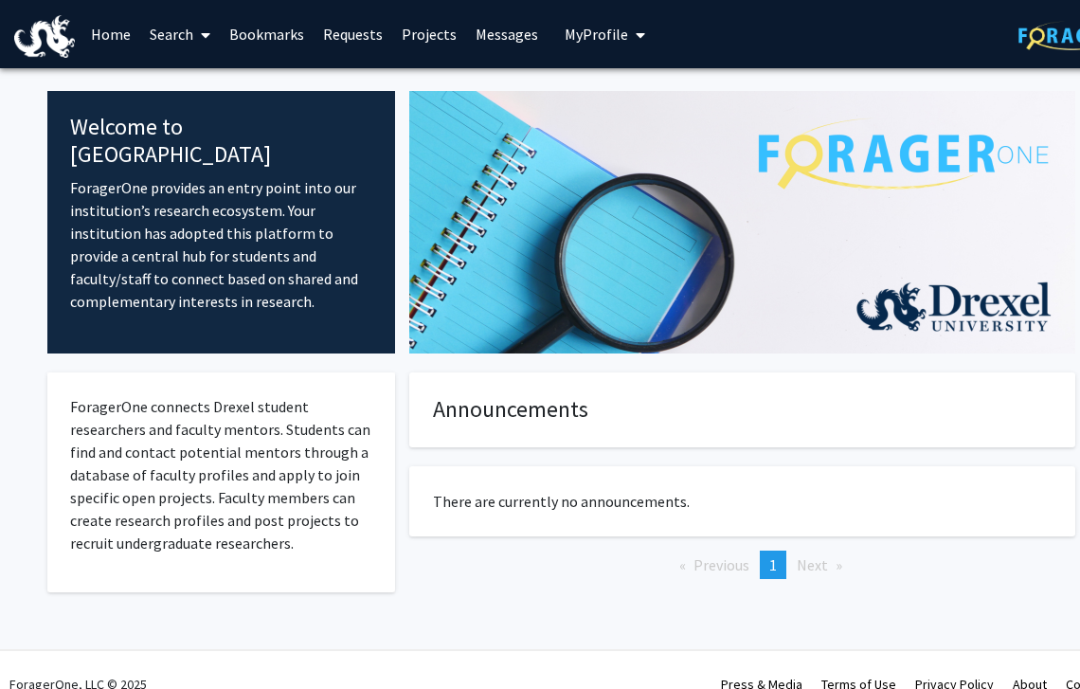
click at [183, 38] on link "Search" at bounding box center [180, 34] width 80 height 66
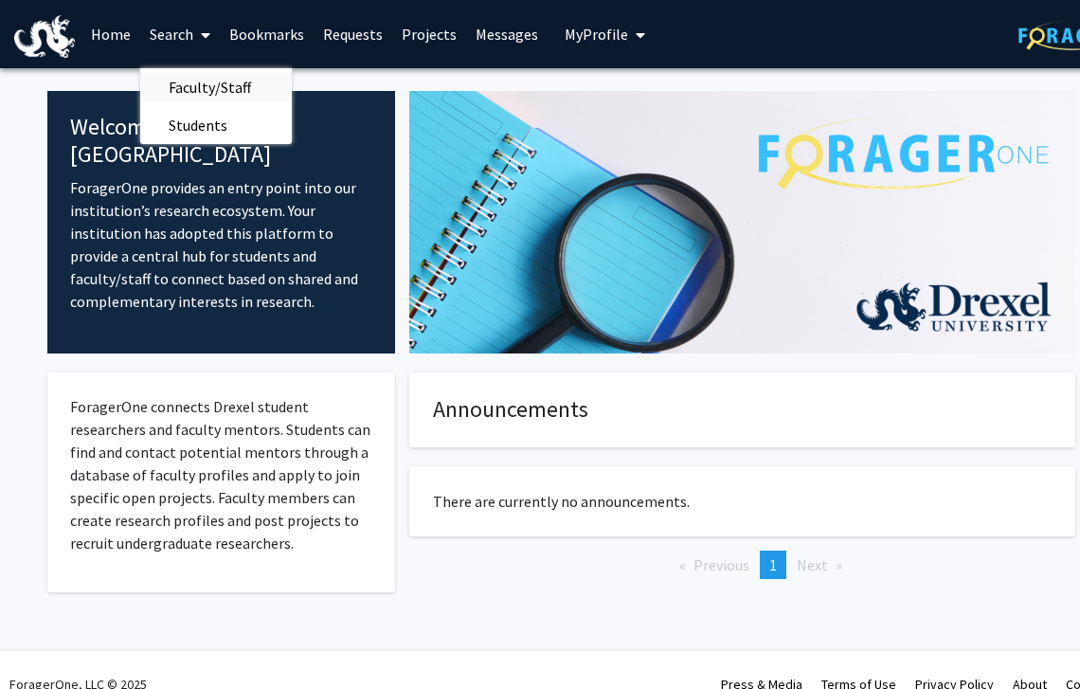
click at [199, 94] on span "Faculty/Staff" at bounding box center [209, 87] width 139 height 38
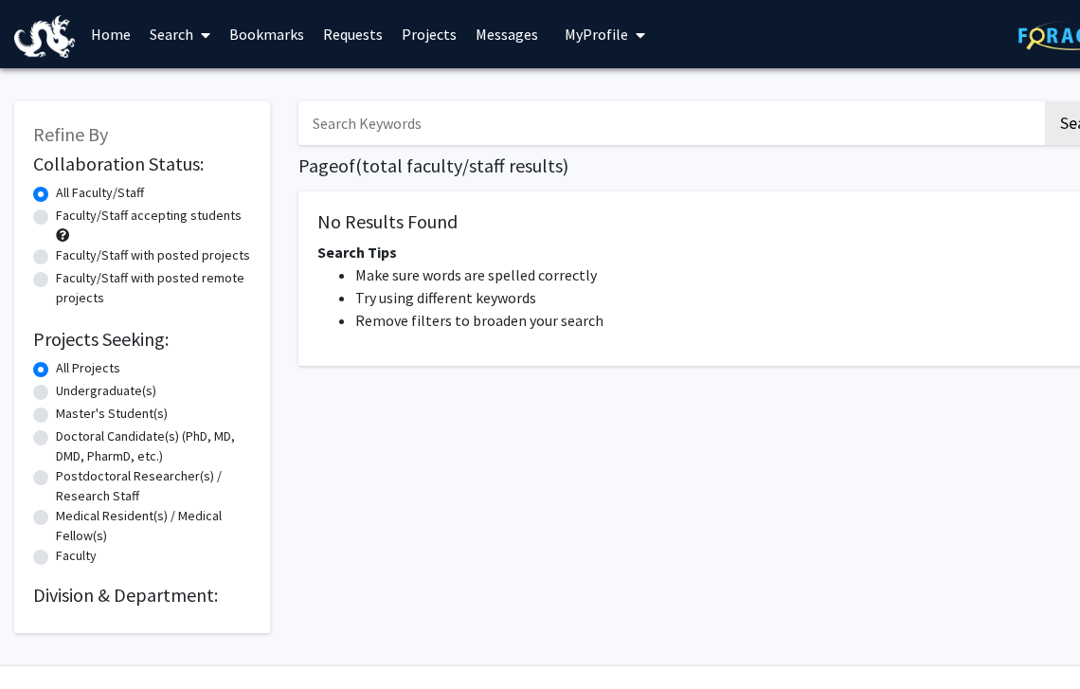
click at [352, 114] on input "Search Keywords" at bounding box center [669, 123] width 743 height 44
click at [56, 217] on label "Faculty/Staff accepting students" at bounding box center [149, 216] width 186 height 20
click at [56, 217] on input "Faculty/Staff accepting students" at bounding box center [62, 212] width 12 height 12
radio input "true"
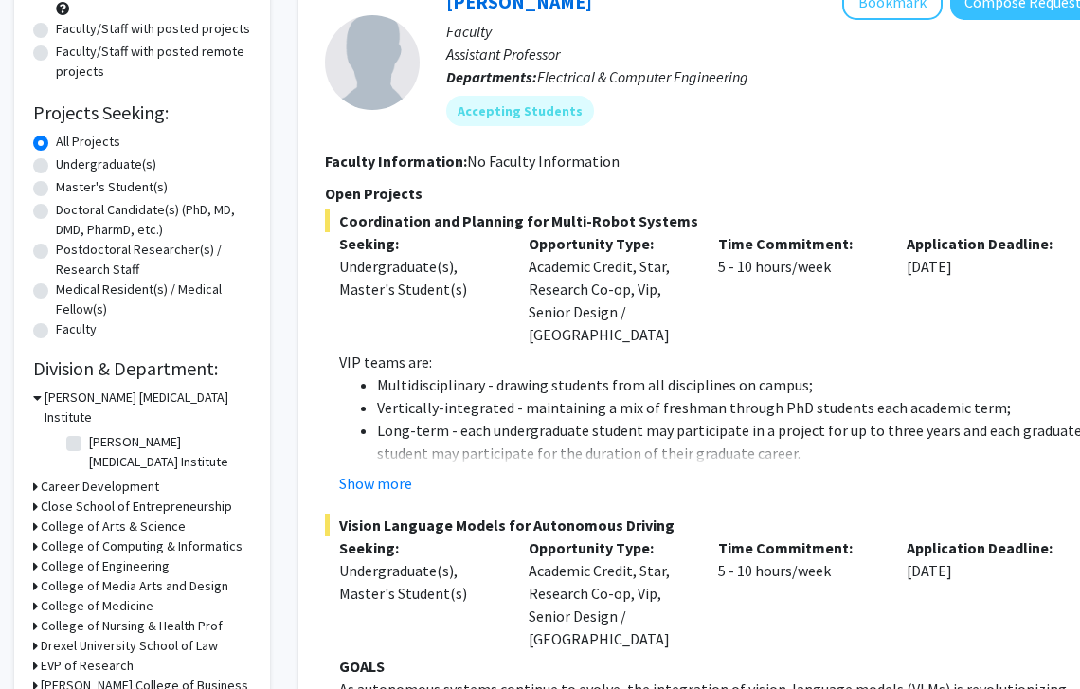
scroll to position [194, 3]
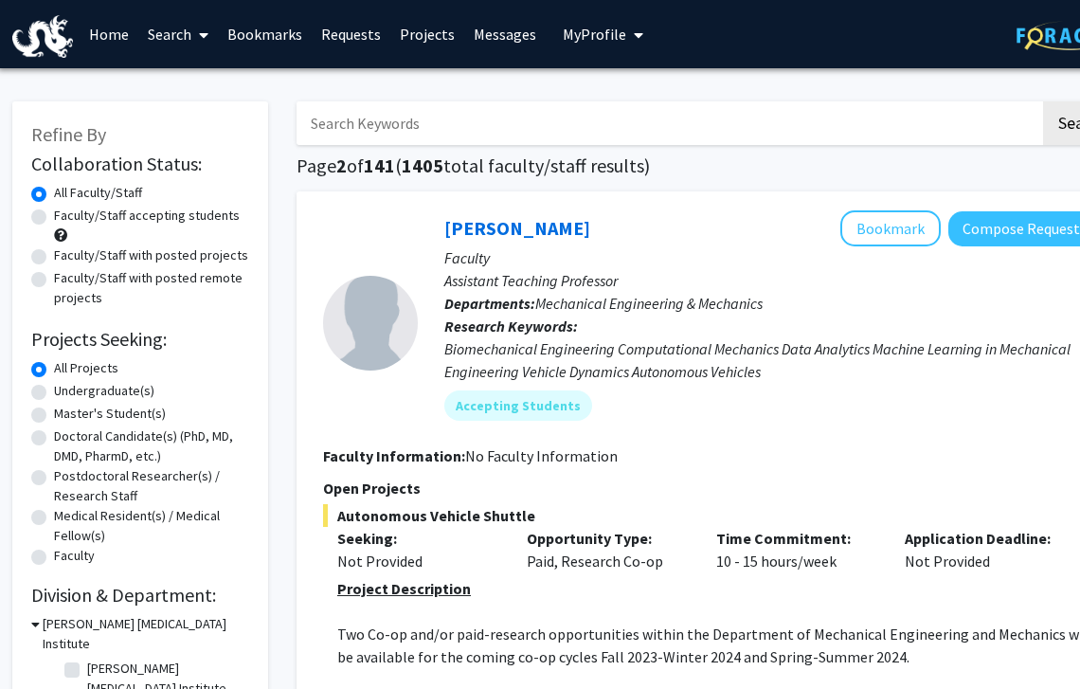
scroll to position [0, 2]
click at [359, 38] on link "Requests" at bounding box center [351, 34] width 79 height 66
